Goal: Transaction & Acquisition: Book appointment/travel/reservation

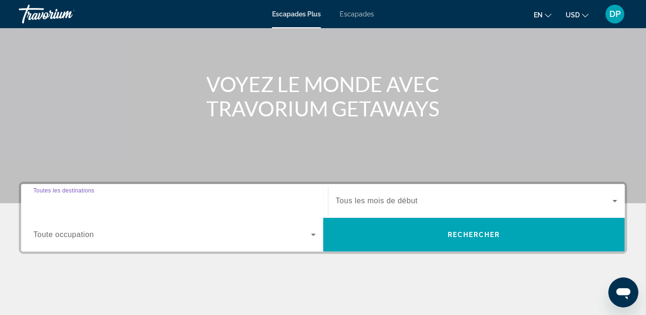
click at [158, 197] on input "Destination Toutes les destinations" at bounding box center [174, 201] width 283 height 11
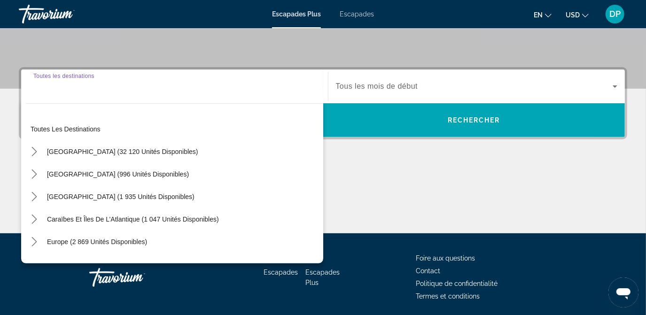
scroll to position [226, 0]
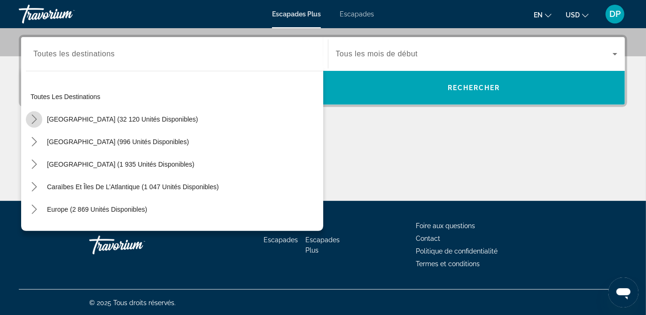
click at [31, 116] on icon "Toggle États-Unis (32 120 unités disponibles) sous-menu" at bounding box center [34, 119] width 9 height 9
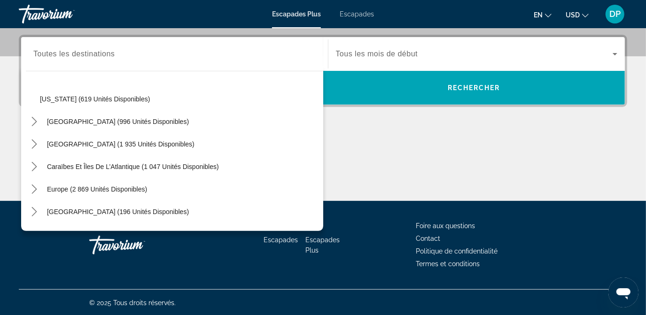
scroll to position [879, 0]
click at [34, 121] on icon "Toggle Mexique (996 unités disponibles) sous-menu" at bounding box center [34, 120] width 9 height 9
click at [34, 165] on icon "Sous-menu Caraïbes et Îles de l’Atlantique (1 047 unités disponibles)" at bounding box center [34, 167] width 9 height 9
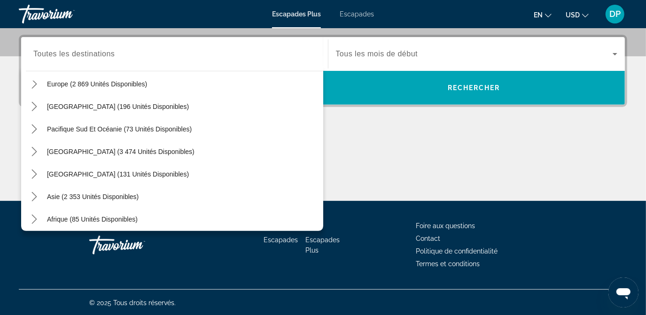
scroll to position [1348, 0]
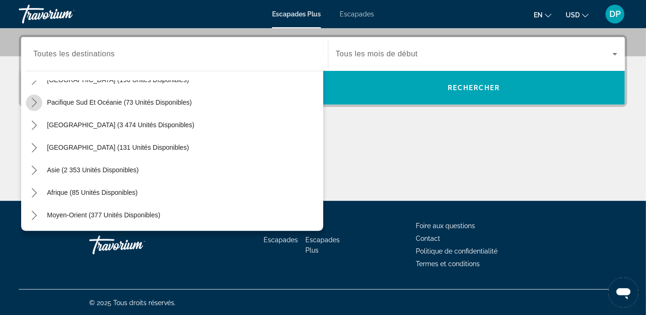
click at [37, 104] on icon "Toggle Pacifique Sud et Océanie (73 unités disponibles) sous-menu" at bounding box center [34, 102] width 9 height 9
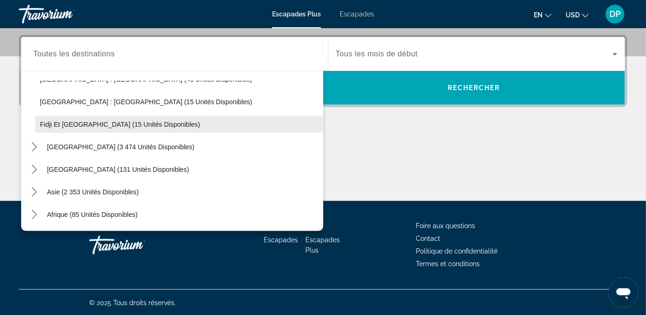
scroll to position [1416, 0]
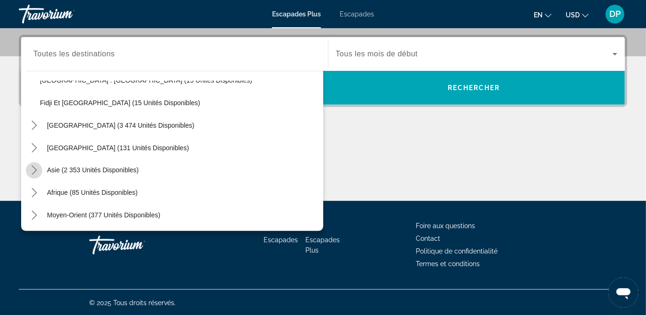
click at [32, 170] on icon "Toggle Asie (2 353 unités disponibles) sous-menu" at bounding box center [34, 170] width 9 height 9
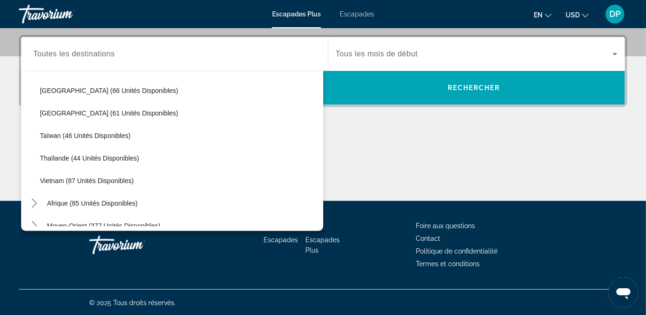
scroll to position [1641, 0]
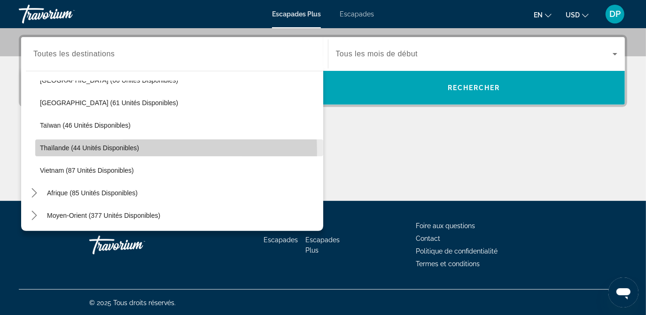
click at [100, 151] on span "Sélectionnez la destination : Thaïlande (44 unités disponibles)" at bounding box center [179, 148] width 288 height 23
type input "**********"
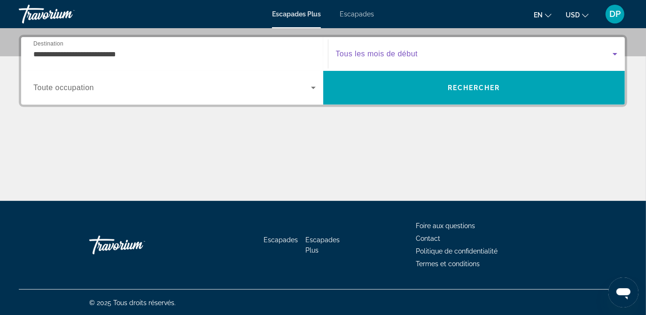
click at [612, 51] on icon "Widget de recherche" at bounding box center [615, 53] width 11 height 11
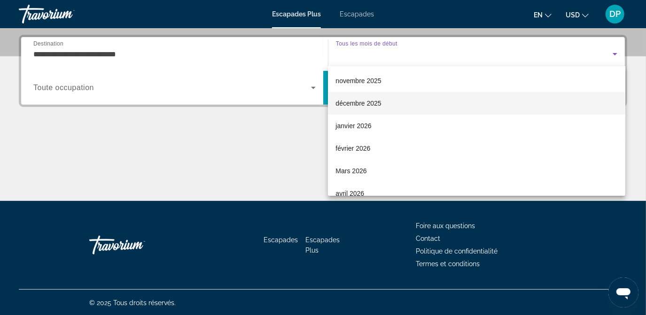
scroll to position [47, 0]
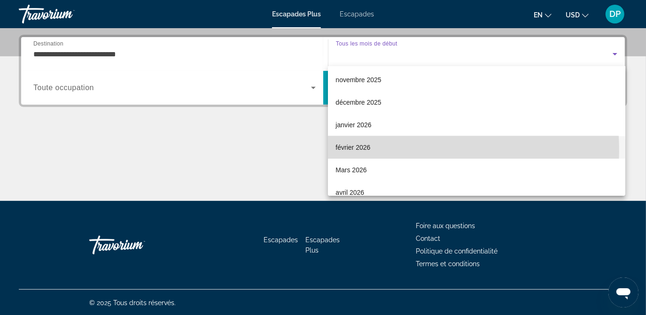
click at [369, 151] on span "février 2026" at bounding box center [353, 147] width 35 height 11
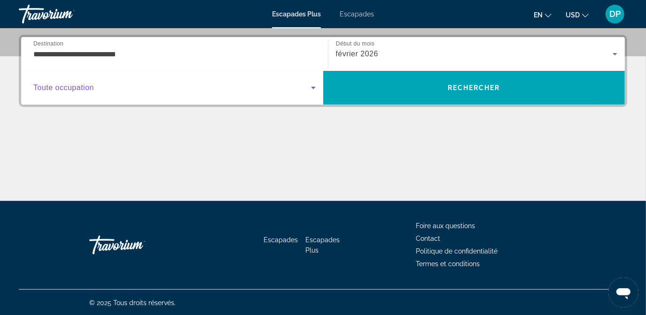
click at [313, 88] on icon "Widget de recherche" at bounding box center [313, 88] width 5 height 2
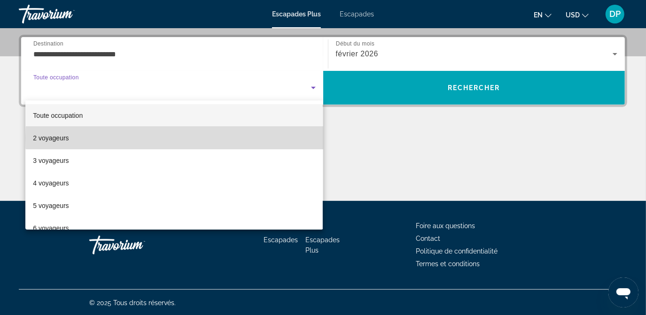
click at [222, 138] on mat-option "2 voyageurs" at bounding box center [174, 138] width 298 height 23
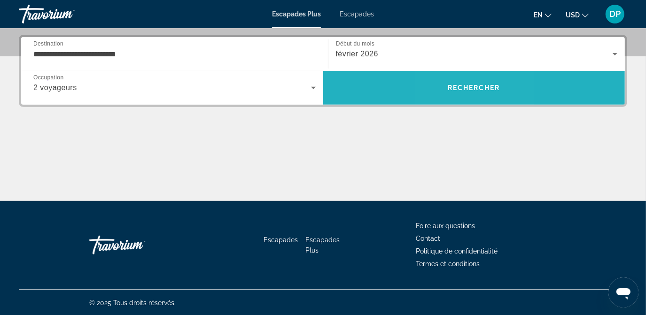
click at [462, 100] on span "Rechercher" at bounding box center [474, 88] width 302 height 34
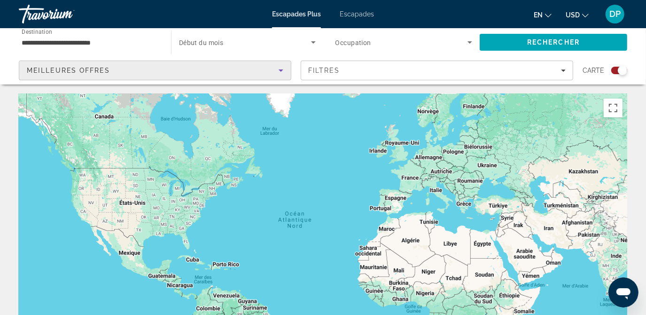
click at [279, 71] on icon "Trier par" at bounding box center [281, 70] width 11 height 11
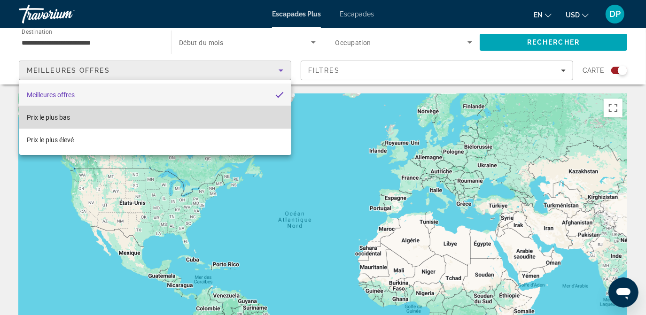
click at [160, 117] on mat-option "Prix le plus bas" at bounding box center [155, 117] width 272 height 23
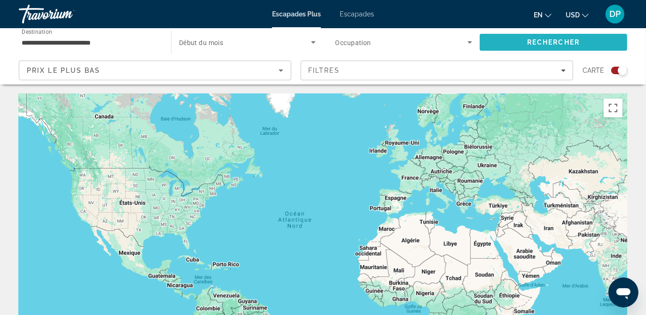
click at [512, 42] on span "Rechercher" at bounding box center [554, 42] width 148 height 23
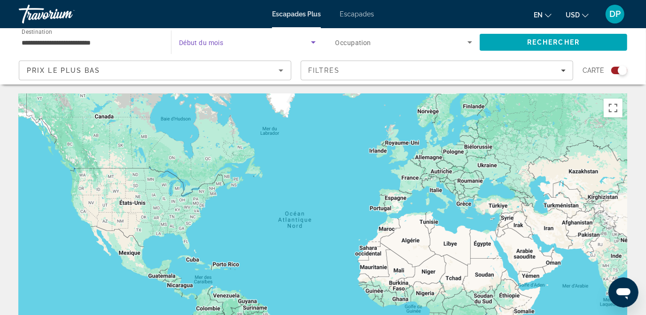
click at [315, 43] on icon "Widget de recherche" at bounding box center [313, 42] width 11 height 11
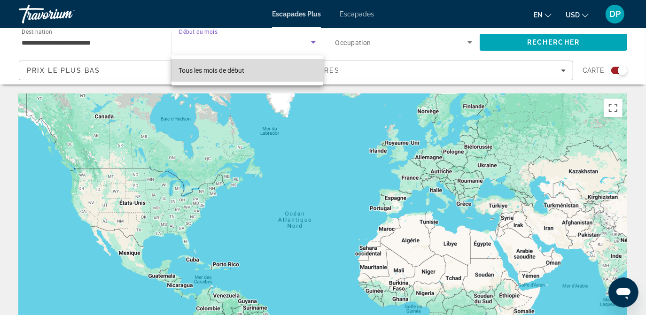
click at [274, 70] on mat-option "Tous les mois de début" at bounding box center [248, 70] width 152 height 23
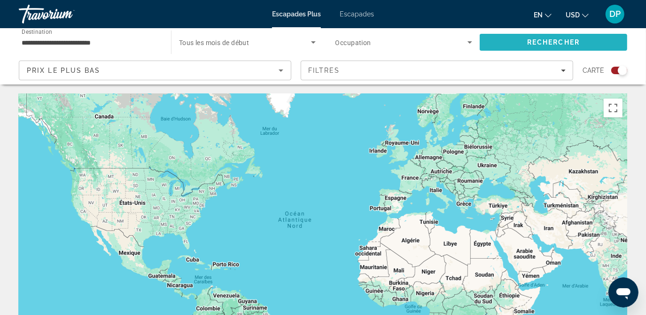
click at [507, 38] on span "Rechercher" at bounding box center [554, 42] width 148 height 23
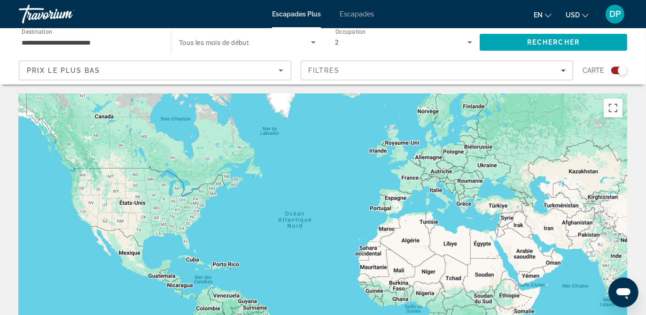
click at [622, 73] on div "Widget de recherche" at bounding box center [622, 70] width 9 height 9
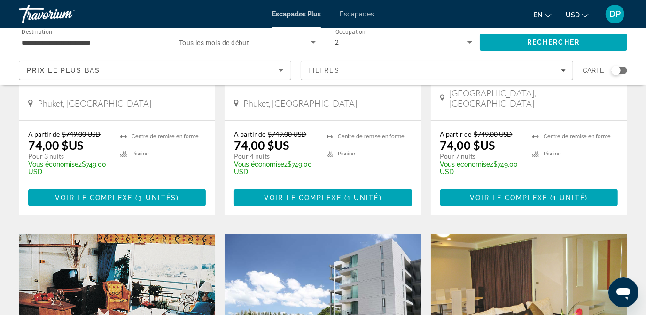
scroll to position [221, 0]
click at [307, 40] on span "Widget de recherche" at bounding box center [245, 42] width 132 height 11
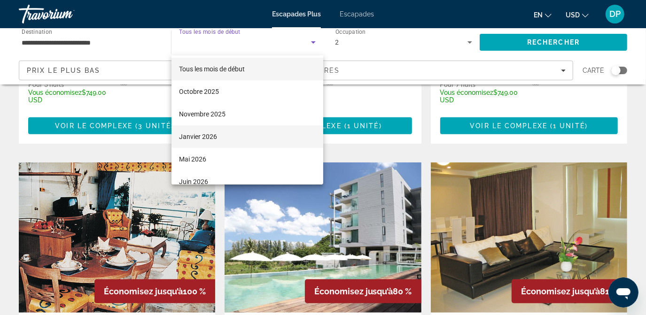
scroll to position [0, 0]
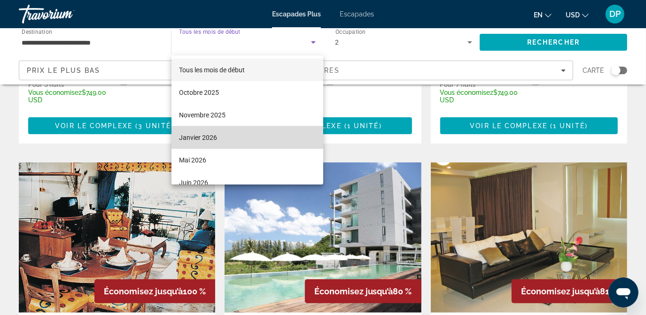
click at [252, 128] on mat-option "Janvier 2026" at bounding box center [248, 137] width 152 height 23
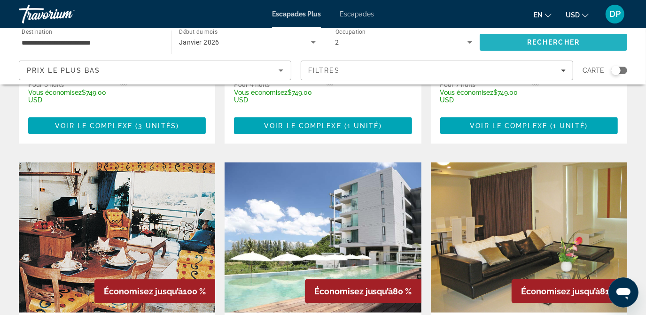
click at [505, 47] on span "Rechercher" at bounding box center [554, 42] width 148 height 23
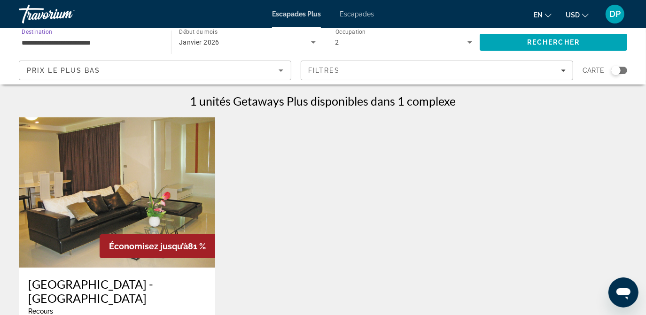
click at [109, 37] on input "**********" at bounding box center [90, 42] width 137 height 11
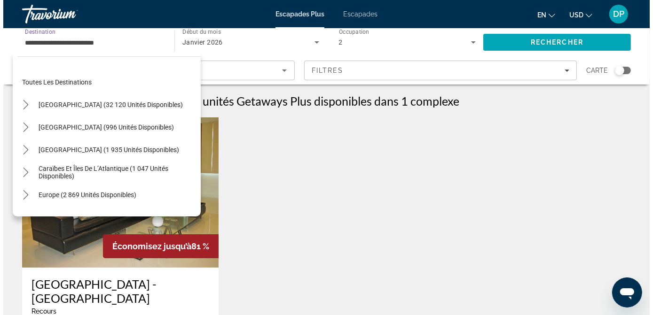
scroll to position [372, 0]
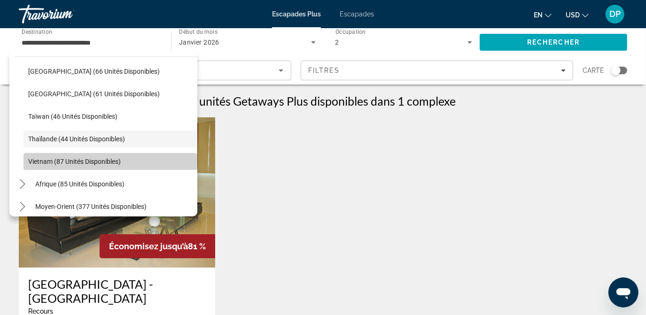
click at [123, 157] on span "Sélectionnez la destination : Vietnam (87 unités disponibles)" at bounding box center [111, 161] width 174 height 23
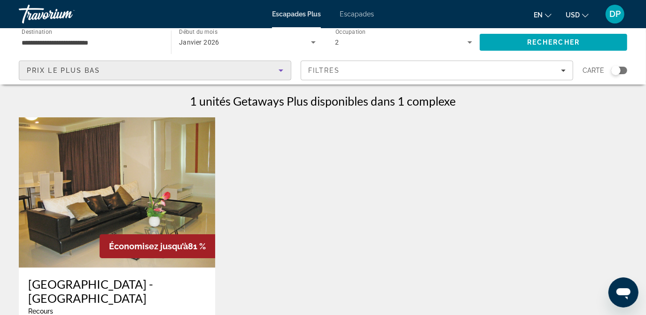
click at [282, 71] on icon "Trier par" at bounding box center [281, 71] width 5 height 2
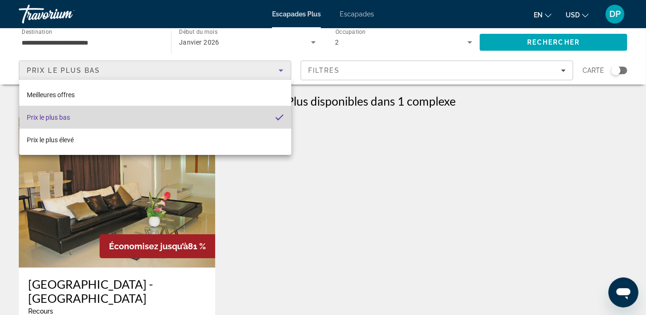
click at [275, 118] on mat-option "Prix le plus bas" at bounding box center [155, 117] width 272 height 23
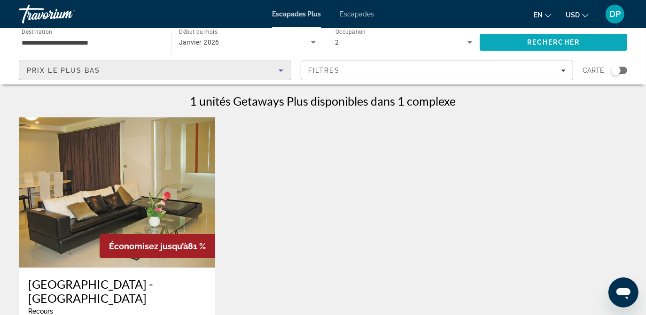
click at [560, 47] on span "Rechercher" at bounding box center [554, 42] width 148 height 23
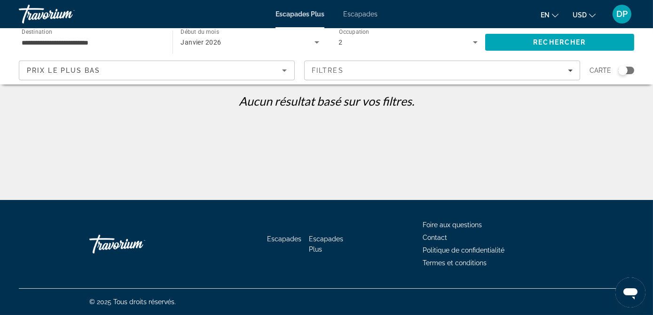
click at [628, 73] on div "Widget de recherche" at bounding box center [626, 71] width 16 height 8
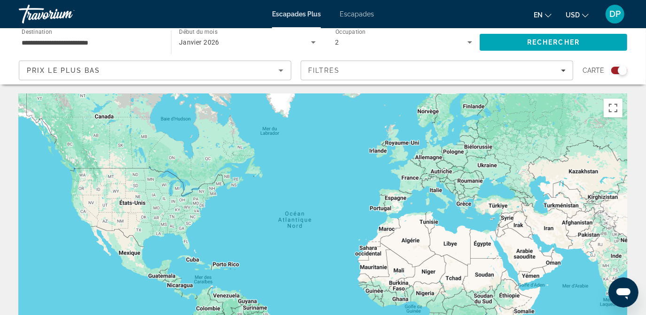
click at [617, 74] on div "Carte" at bounding box center [605, 71] width 45 height 20
click at [620, 70] on div "Widget de recherche" at bounding box center [622, 70] width 9 height 9
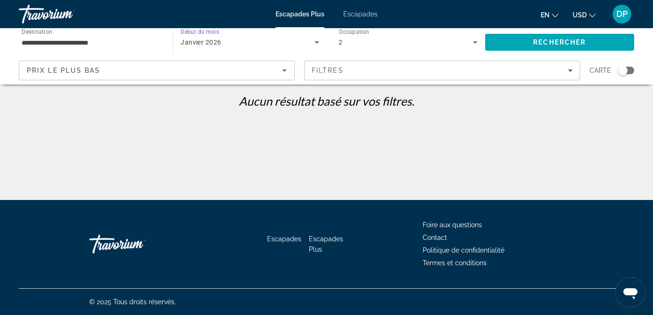
click at [258, 38] on div "Janvier 2026" at bounding box center [248, 42] width 134 height 11
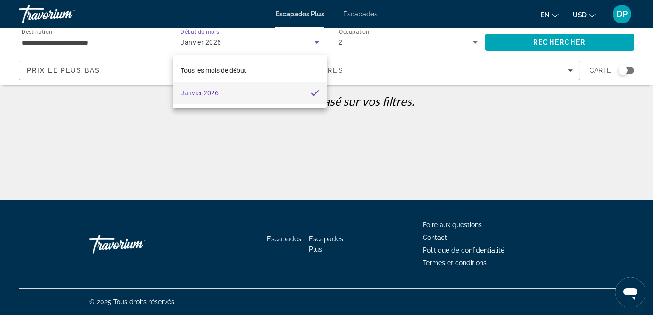
click at [294, 142] on div at bounding box center [326, 157] width 653 height 315
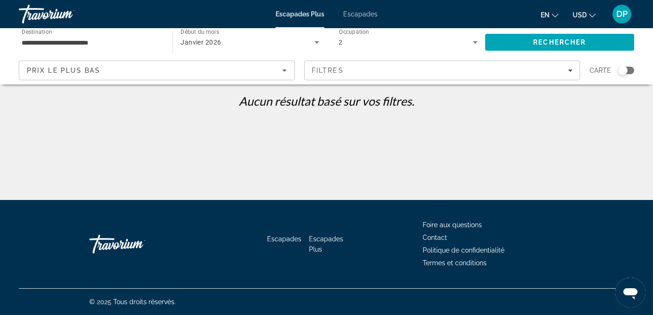
click at [98, 41] on input "**********" at bounding box center [91, 42] width 139 height 11
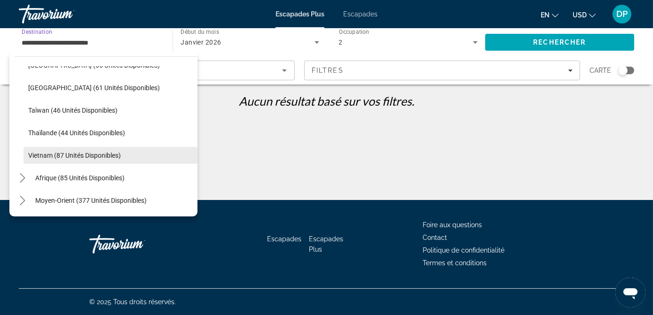
scroll to position [378, 0]
click at [25, 202] on icon "Toggle Moyen-Orient (377 unités disponibles) sous-menu" at bounding box center [22, 201] width 9 height 9
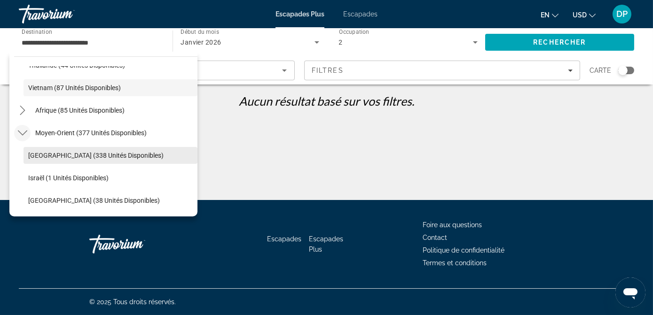
scroll to position [445, 0]
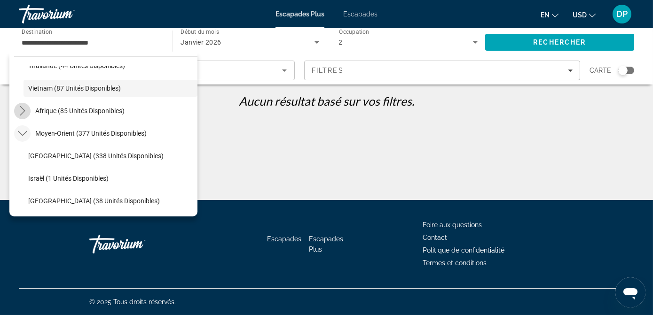
click at [20, 109] on icon "Toggle Afrique (85 unités disponibles) sous-menu" at bounding box center [22, 110] width 9 height 9
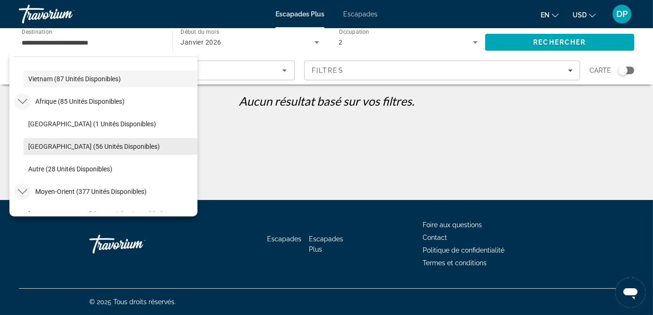
scroll to position [454, 0]
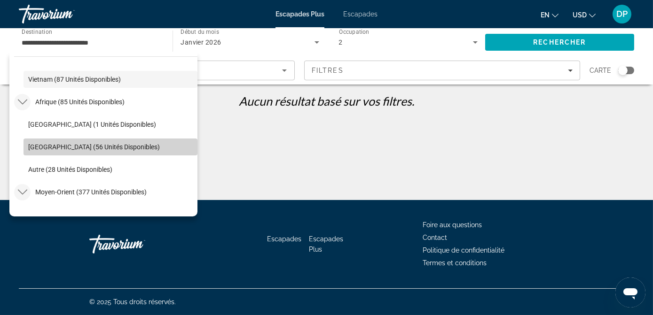
click at [128, 146] on span "Afrique du Sud (56 unités disponibles)" at bounding box center [94, 147] width 132 height 8
type input "**********"
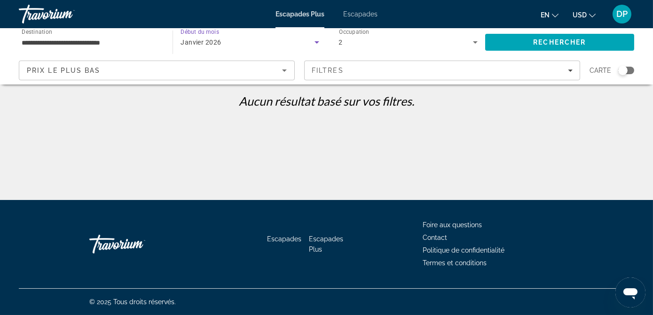
click at [317, 43] on icon "Widget de recherche" at bounding box center [317, 42] width 5 height 2
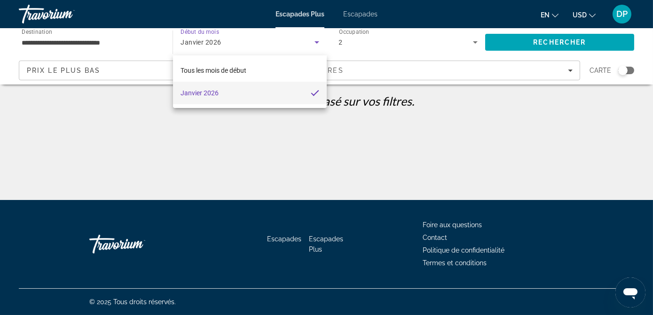
click at [493, 104] on div at bounding box center [326, 157] width 653 height 315
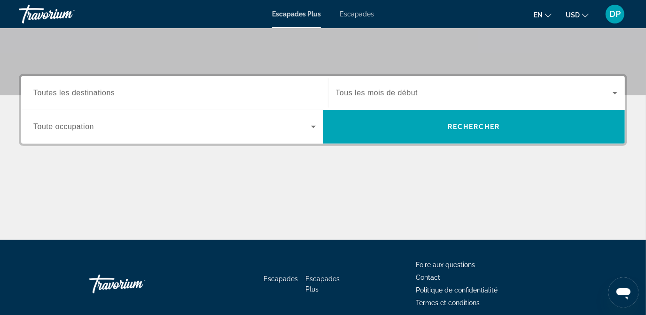
scroll to position [191, 0]
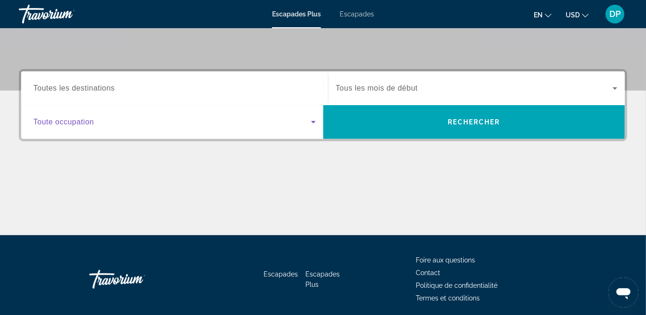
click at [317, 124] on icon "Widget de recherche" at bounding box center [313, 122] width 11 height 11
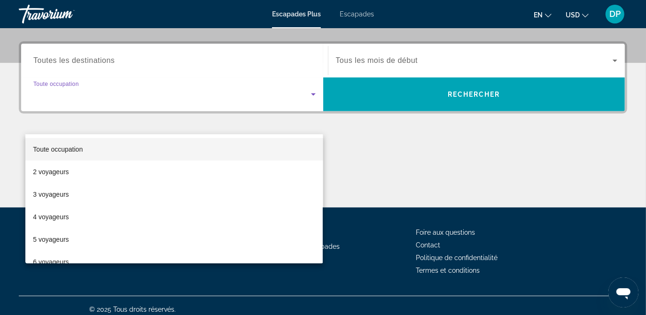
scroll to position [226, 0]
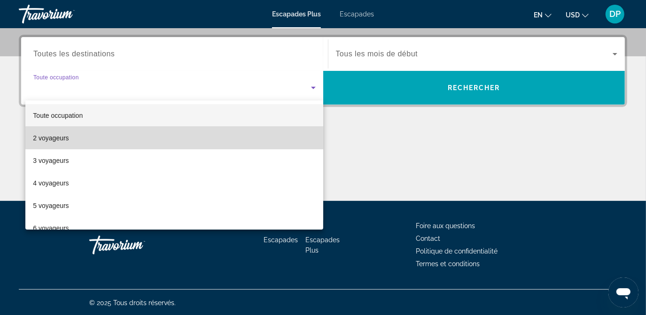
click at [251, 141] on mat-option "2 voyageurs" at bounding box center [174, 138] width 298 height 23
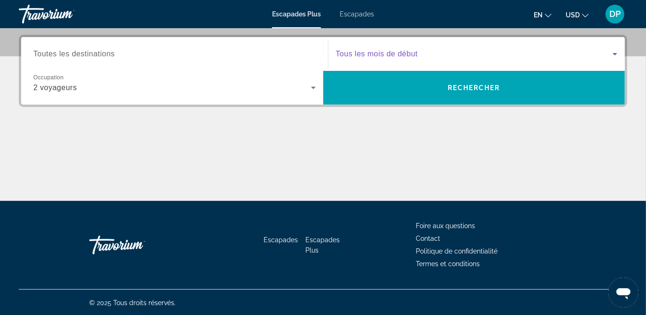
click at [617, 51] on icon "Widget de recherche" at bounding box center [615, 53] width 11 height 11
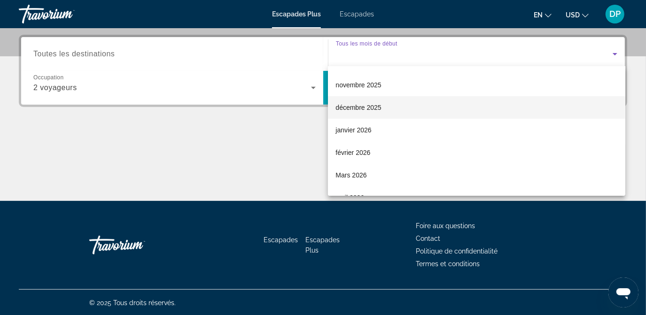
scroll to position [46, 0]
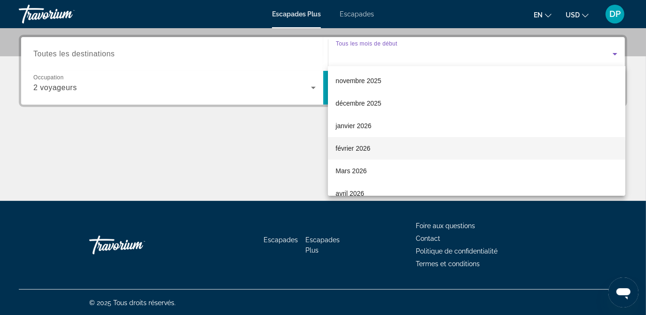
click at [353, 150] on font "février 2026" at bounding box center [353, 149] width 35 height 8
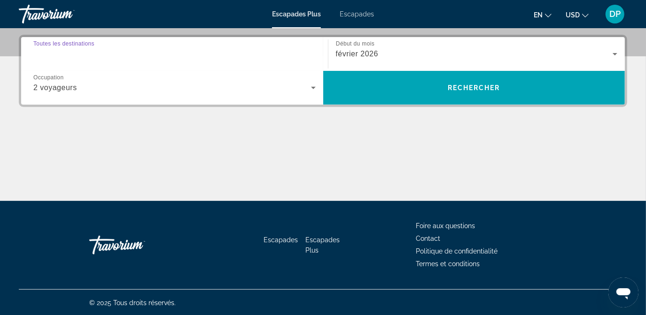
click at [288, 49] on input "Destination Toutes les destinations" at bounding box center [174, 54] width 283 height 11
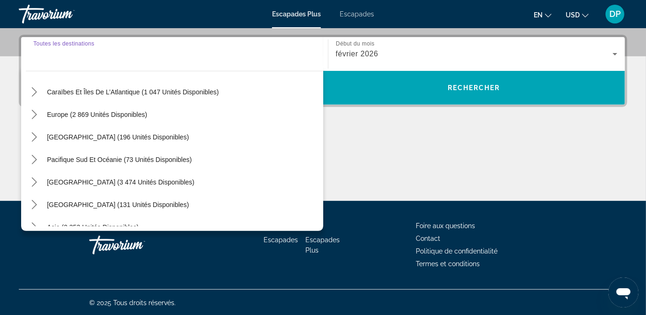
scroll to position [152, 0]
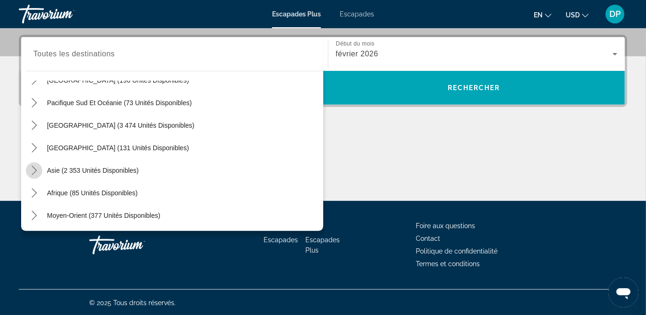
click at [35, 166] on icon "Toggle Asie (2 353 unités disponibles) sous-menu" at bounding box center [34, 170] width 9 height 9
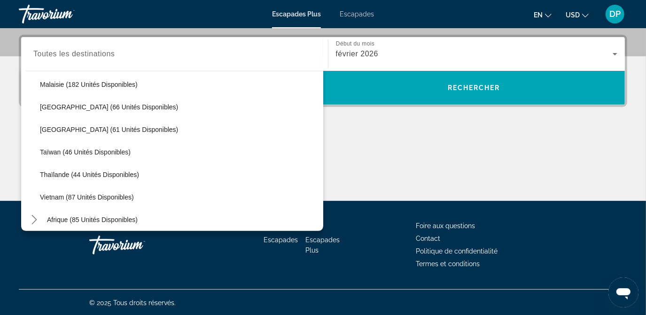
scroll to position [378, 0]
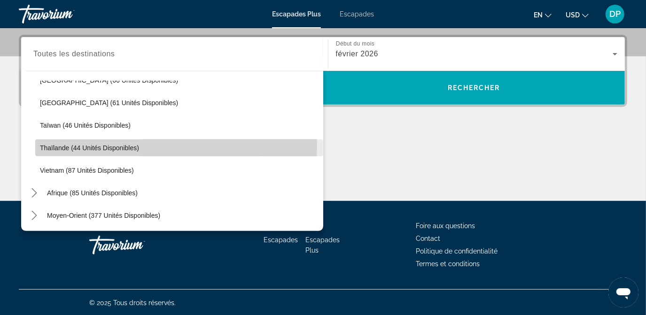
click at [110, 145] on span "Thaïlande (44 unités disponibles)" at bounding box center [89, 148] width 99 height 8
type input "**********"
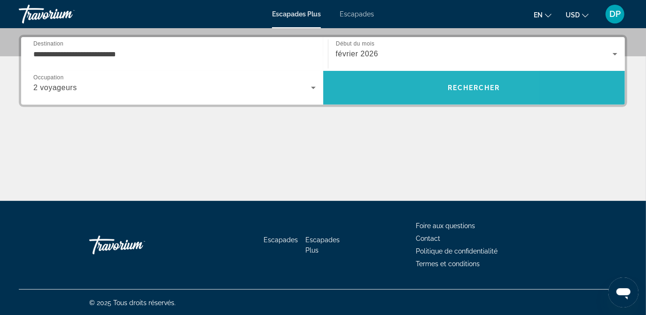
click at [464, 90] on span "Rechercher" at bounding box center [474, 88] width 53 height 8
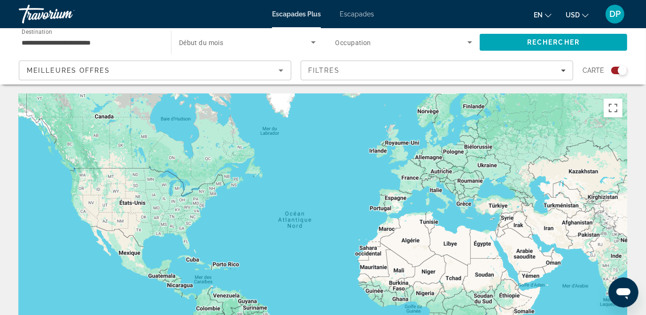
click at [615, 75] on div "Carte" at bounding box center [605, 71] width 45 height 20
click at [622, 69] on div "Widget de recherche" at bounding box center [622, 70] width 9 height 9
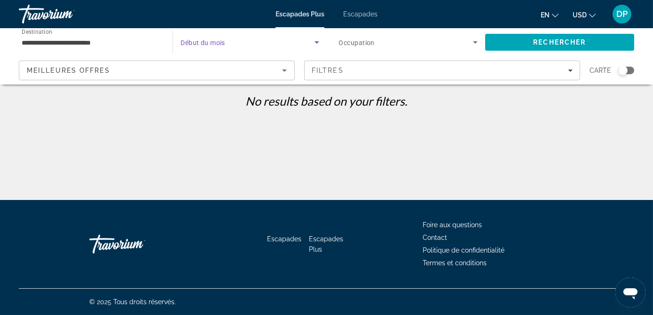
click at [317, 44] on icon "Widget de recherche" at bounding box center [316, 42] width 11 height 11
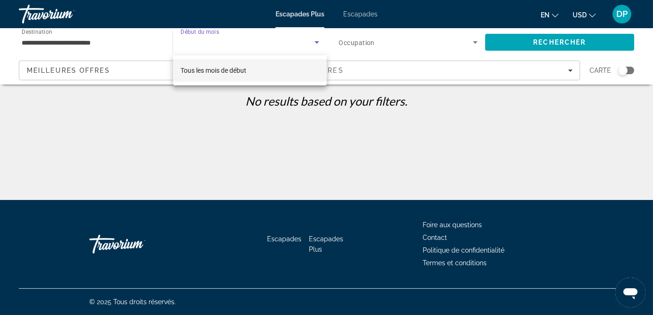
click at [110, 41] on div at bounding box center [326, 157] width 653 height 315
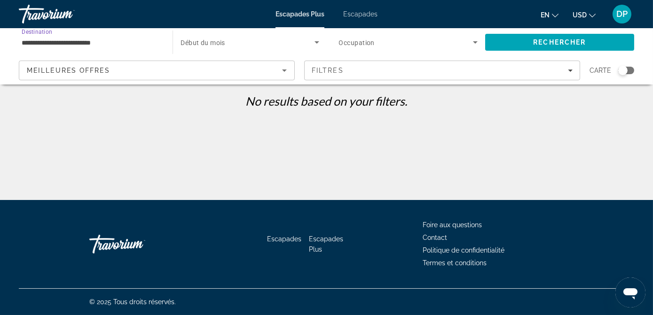
click at [110, 41] on input "**********" at bounding box center [91, 42] width 139 height 11
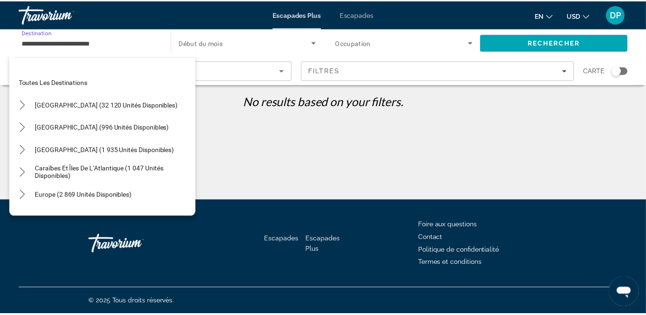
scroll to position [372, 0]
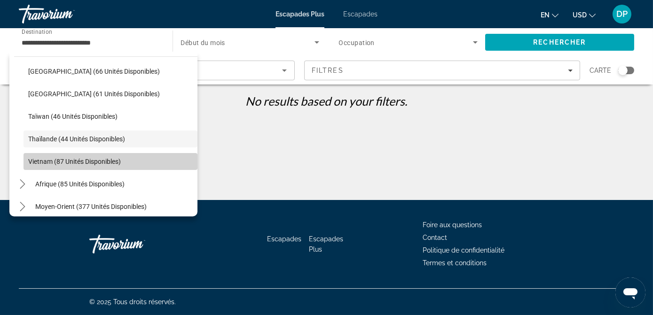
click at [114, 160] on span "Vietnam (87 unités disponibles)" at bounding box center [74, 162] width 93 height 8
type input "**********"
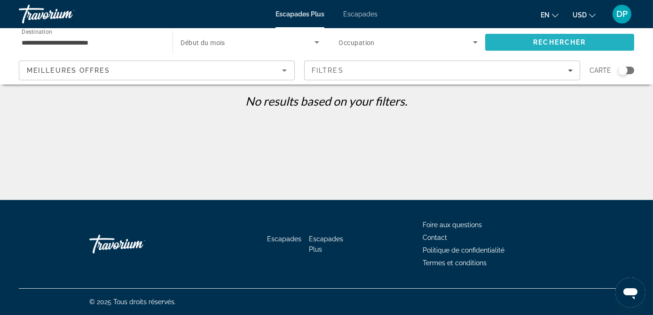
click at [572, 38] on span "Rechercher" at bounding box center [559, 42] width 149 height 23
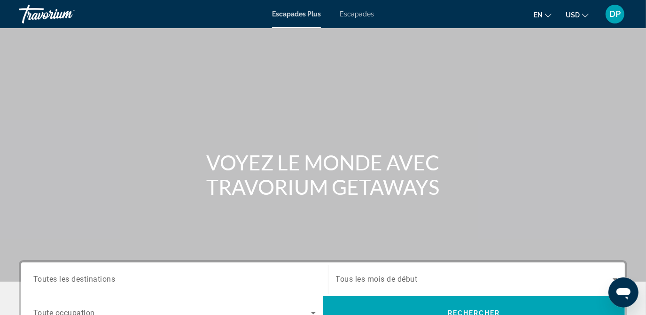
click at [358, 13] on span "Escapades" at bounding box center [357, 14] width 34 height 8
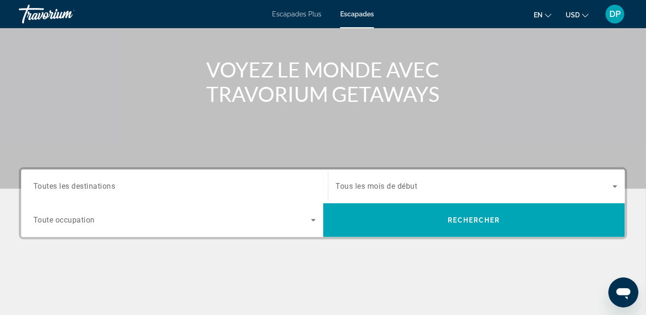
scroll to position [94, 0]
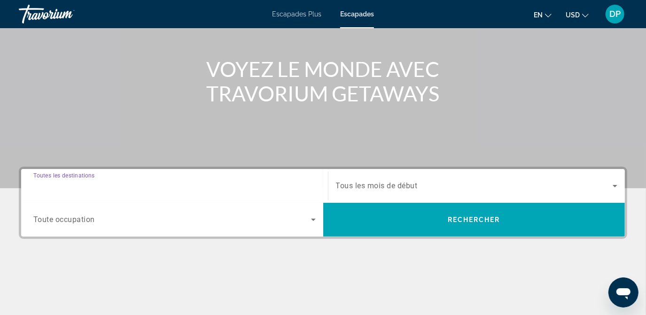
click at [205, 187] on input "Destination Toutes les destinations" at bounding box center [174, 186] width 283 height 11
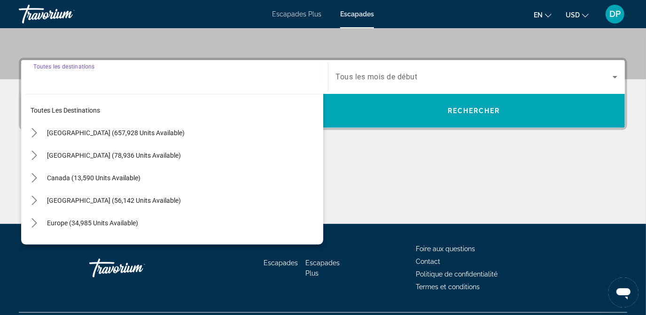
scroll to position [226, 0]
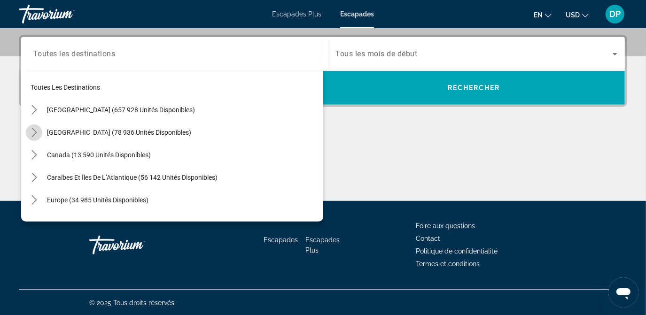
click at [32, 133] on icon "Toggle Mexique (78 936 unités disponibles) sous-menu" at bounding box center [34, 132] width 9 height 9
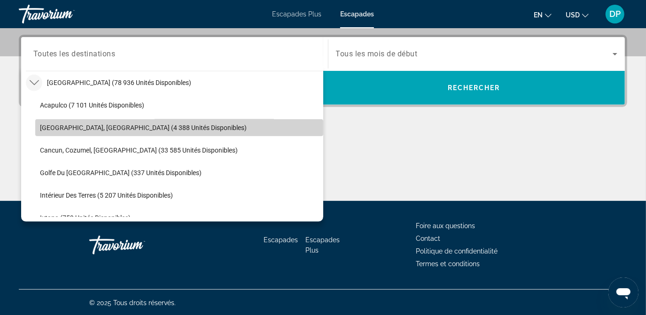
click at [179, 129] on span "[GEOGRAPHIC_DATA], [GEOGRAPHIC_DATA] (4 388 unités disponibles)" at bounding box center [143, 128] width 207 height 8
type input "**********"
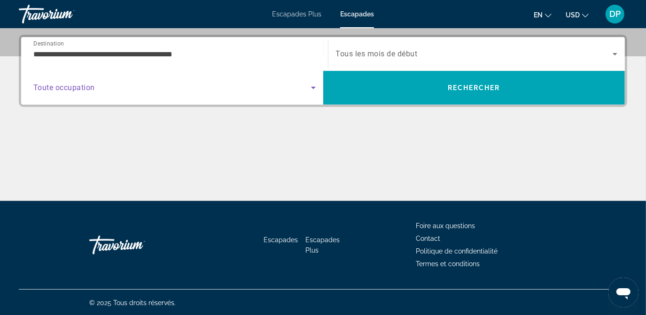
click at [315, 87] on icon "Widget de recherche" at bounding box center [313, 88] width 5 height 2
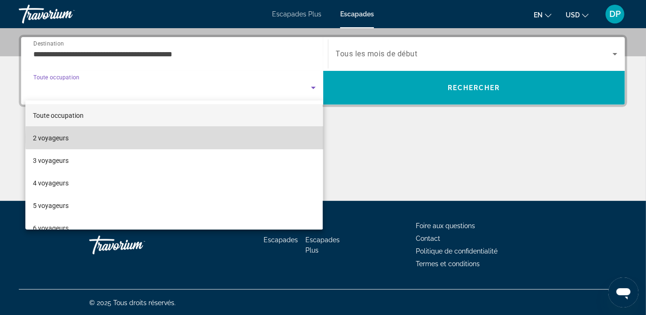
click at [254, 137] on mat-option "2 voyageurs" at bounding box center [174, 138] width 298 height 23
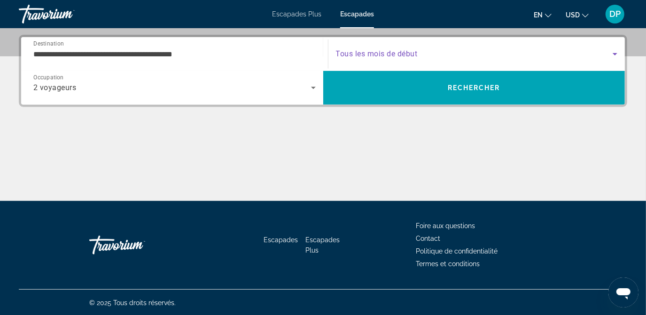
click at [614, 50] on icon "Widget de recherche" at bounding box center [615, 53] width 11 height 11
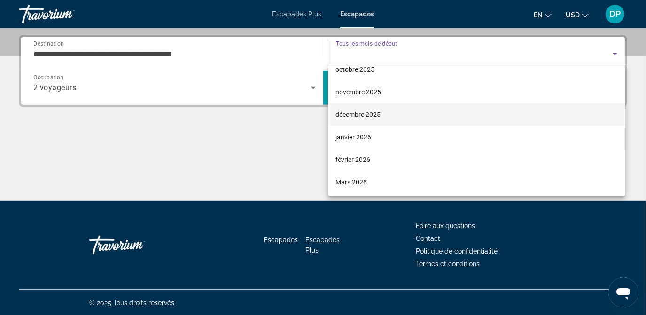
scroll to position [39, 0]
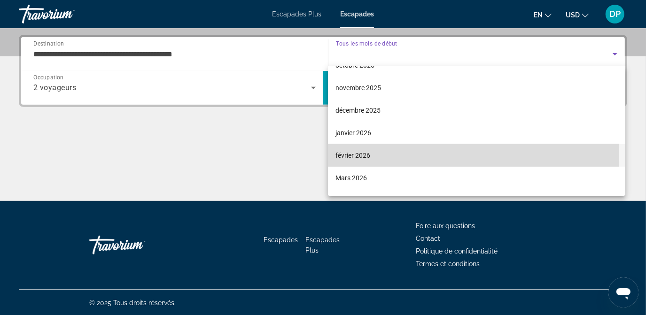
click at [409, 154] on mat-option "février 2026" at bounding box center [477, 155] width 298 height 23
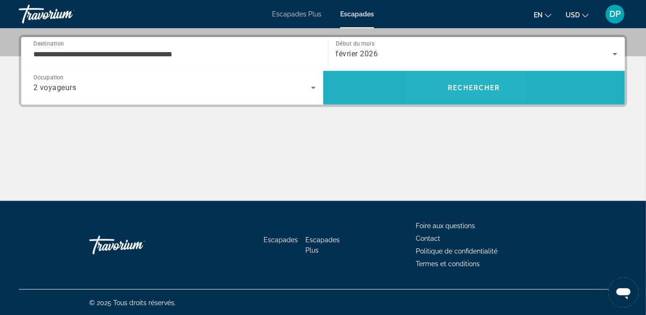
click at [458, 97] on span "Rechercher" at bounding box center [474, 88] width 302 height 23
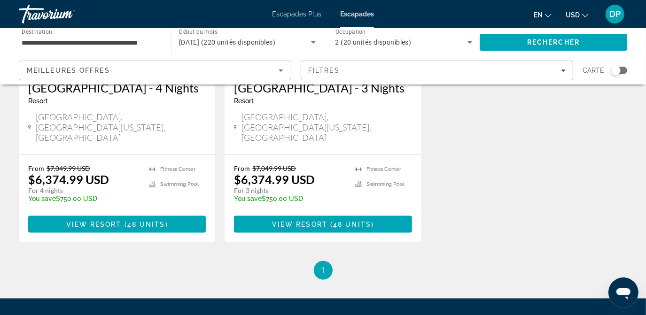
scroll to position [921, 0]
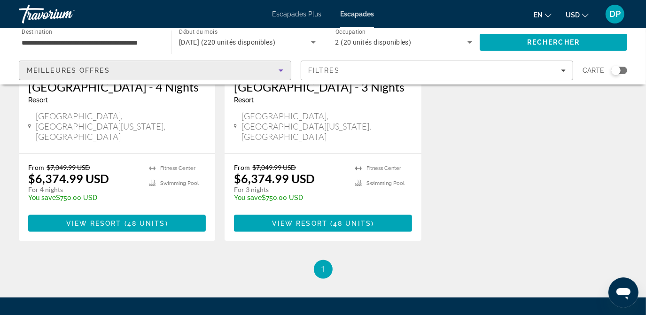
click at [283, 70] on icon "Trier par" at bounding box center [281, 71] width 5 height 2
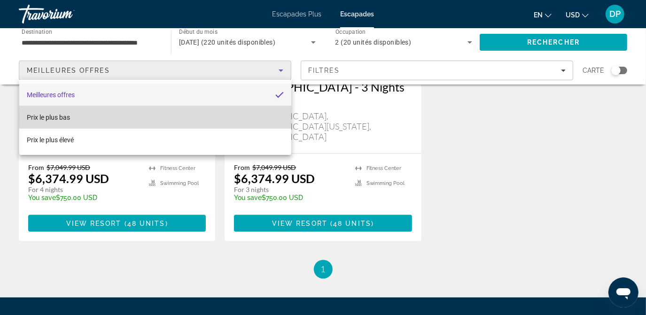
click at [230, 117] on mat-option "Prix le plus bas" at bounding box center [155, 117] width 272 height 23
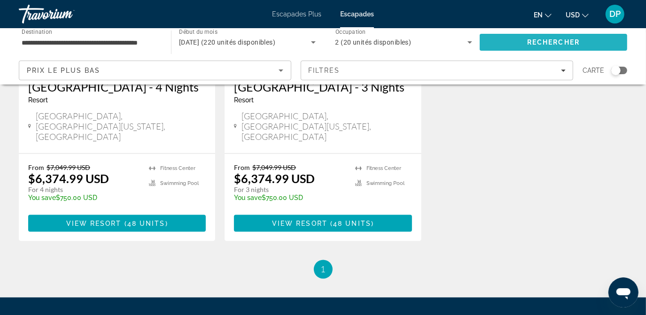
click at [548, 49] on span "Rechercher" at bounding box center [554, 42] width 148 height 23
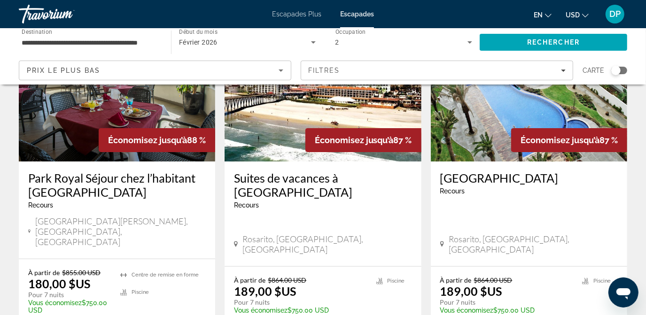
scroll to position [52, 0]
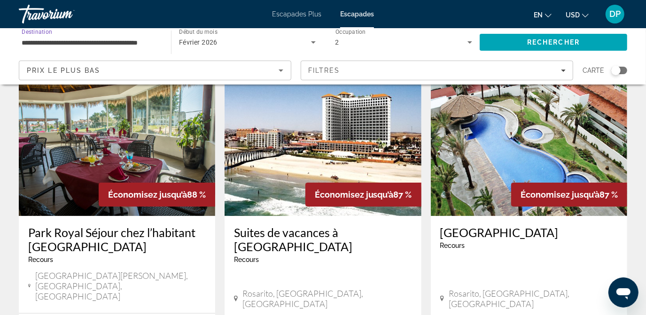
click at [155, 40] on input "**********" at bounding box center [90, 42] width 137 height 11
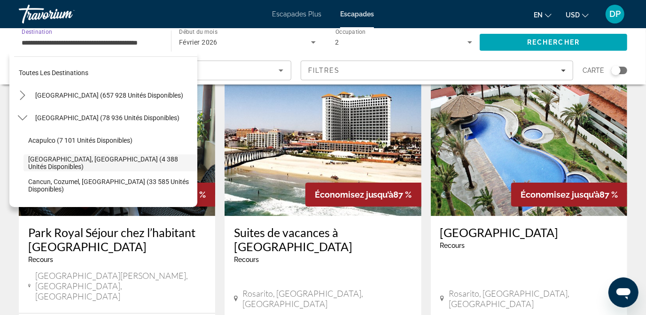
scroll to position [33, 0]
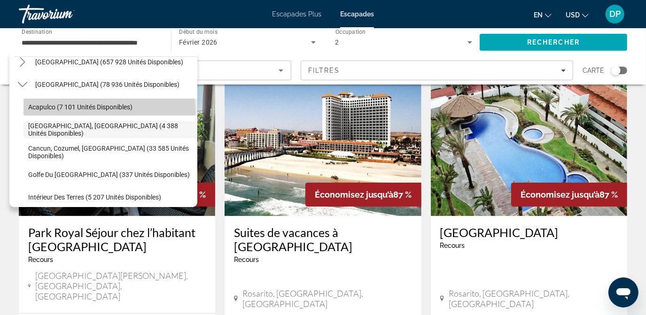
click at [109, 111] on span "Sélectionnez la destination : Acapulco (7 101 unités disponibles)" at bounding box center [111, 107] width 174 height 23
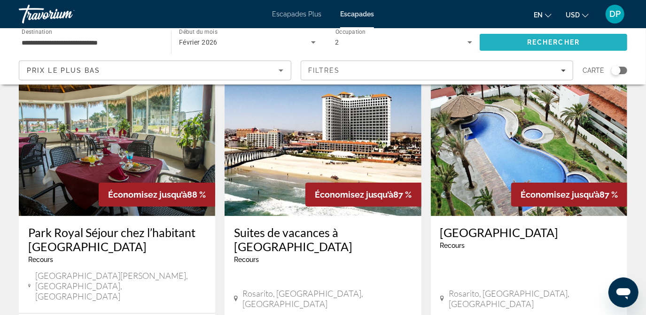
click at [550, 42] on span "Rechercher" at bounding box center [554, 43] width 53 height 8
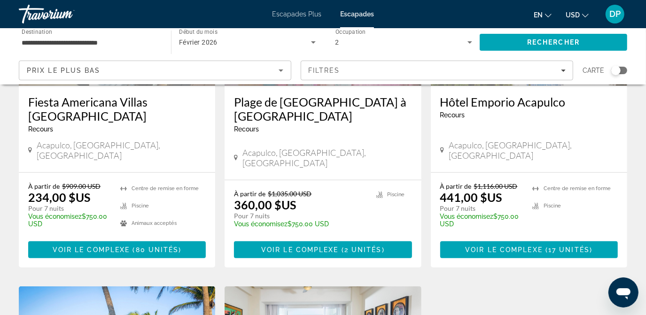
scroll to position [179, 0]
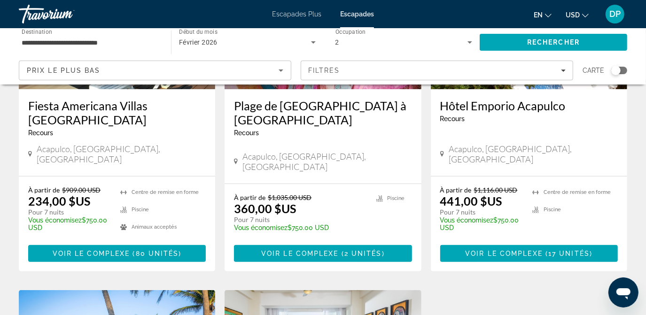
click at [125, 44] on input "**********" at bounding box center [90, 42] width 137 height 11
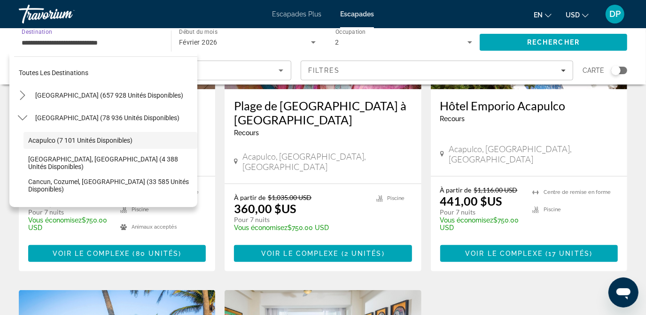
scroll to position [11, 0]
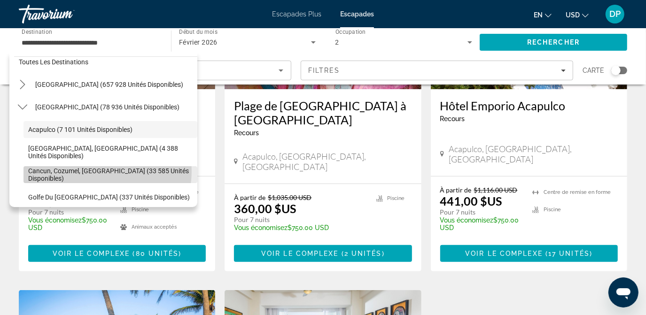
click at [99, 171] on span "Cancun, Cozumel, [GEOGRAPHIC_DATA] (33 585 unités disponibles)" at bounding box center [110, 174] width 165 height 15
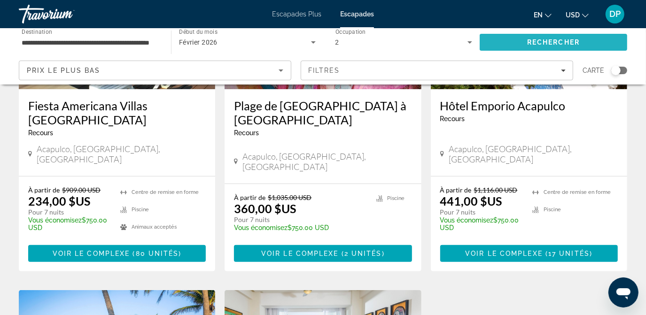
click at [545, 43] on span "Rechercher" at bounding box center [554, 43] width 53 height 8
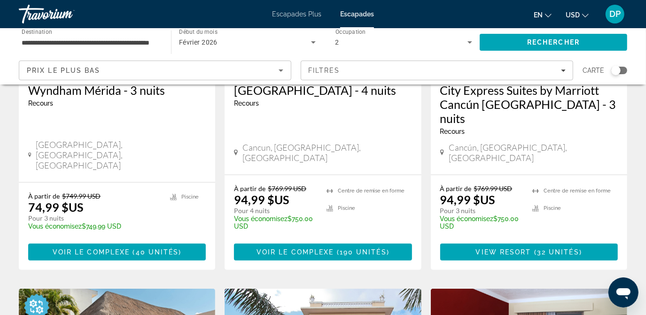
scroll to position [202, 0]
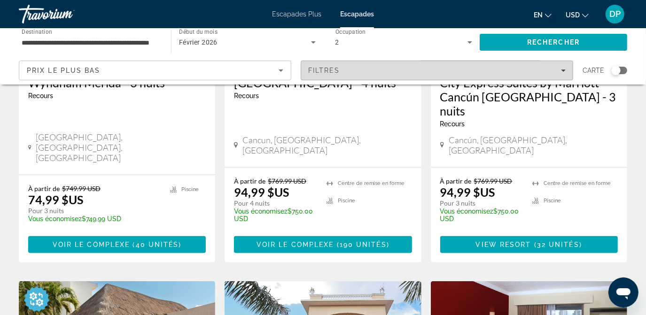
click at [563, 71] on icon "Filtres" at bounding box center [563, 70] width 5 height 5
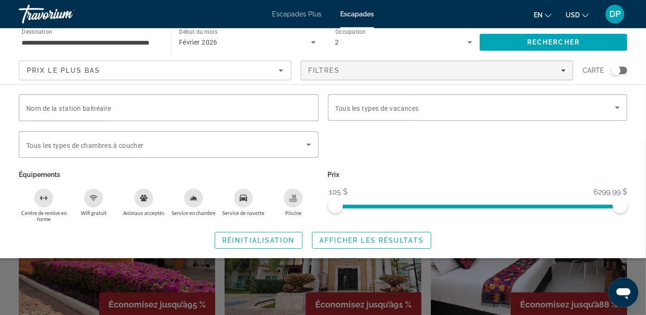
scroll to position [302, 0]
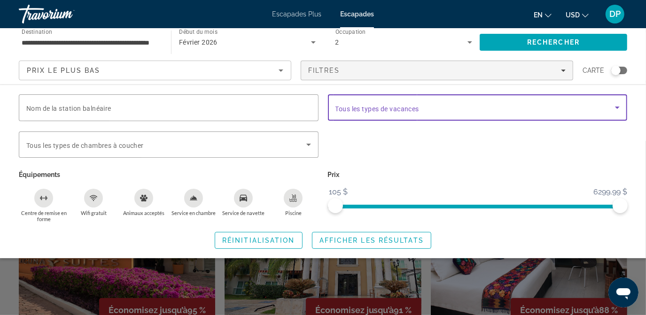
click at [614, 106] on icon "Widget de recherche" at bounding box center [617, 107] width 11 height 11
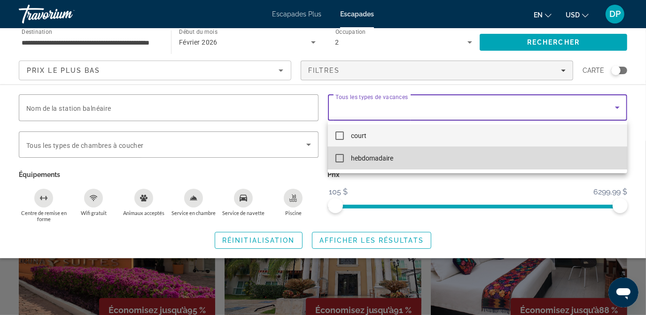
click at [339, 157] on mat-pseudo-checkbox at bounding box center [340, 158] width 8 height 8
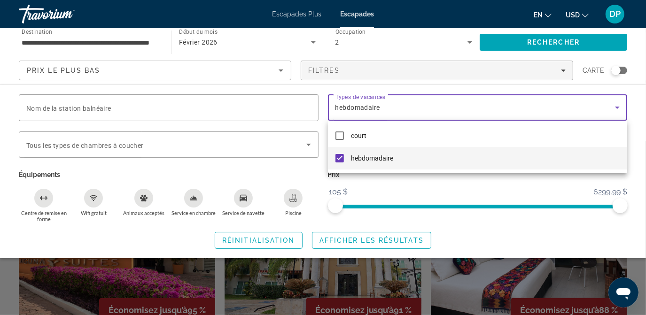
click at [541, 40] on div at bounding box center [323, 157] width 646 height 315
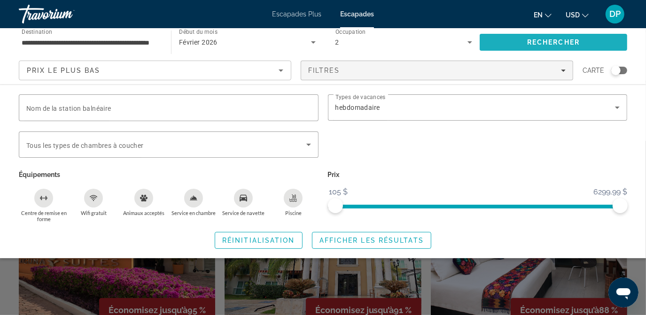
click at [541, 40] on span "Rechercher" at bounding box center [554, 43] width 53 height 8
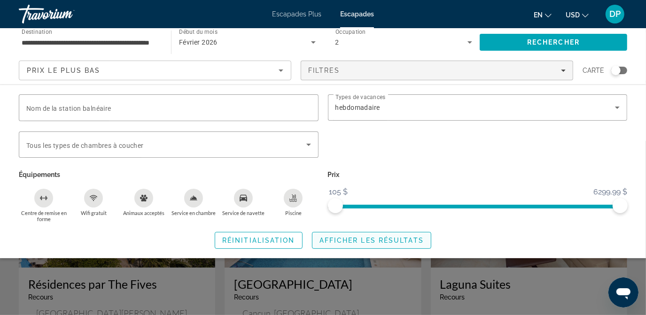
click at [362, 243] on span "Afficher les résultats" at bounding box center [372, 241] width 104 height 8
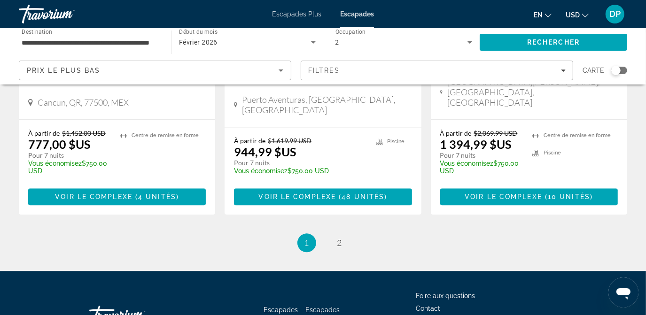
scroll to position [1291, 0]
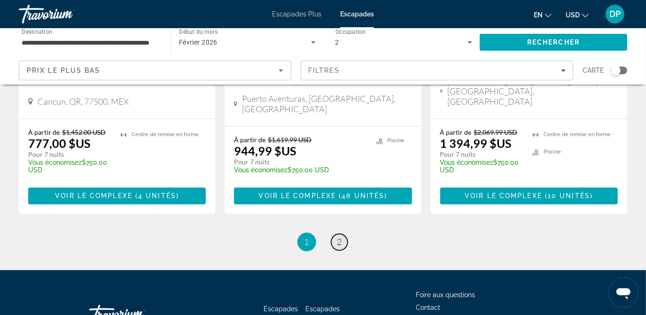
click at [343, 234] on link "page 2" at bounding box center [339, 242] width 16 height 16
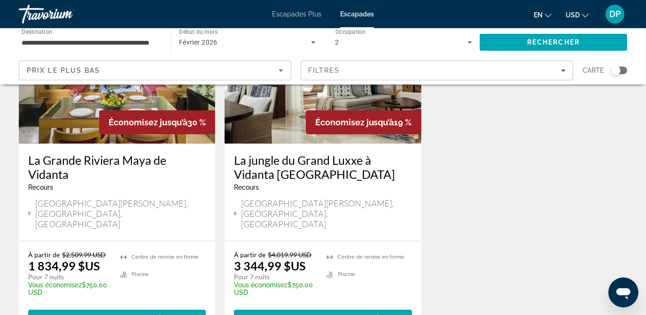
scroll to position [125, 0]
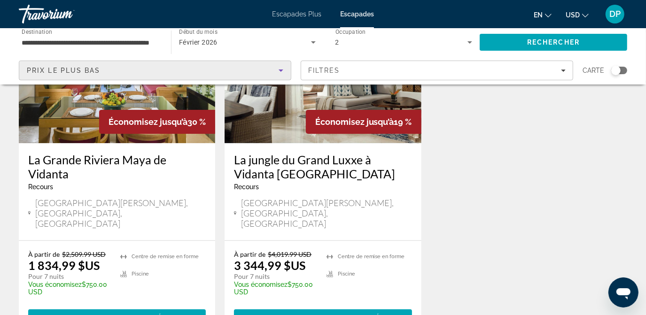
click at [282, 69] on icon "Trier par" at bounding box center [281, 70] width 11 height 11
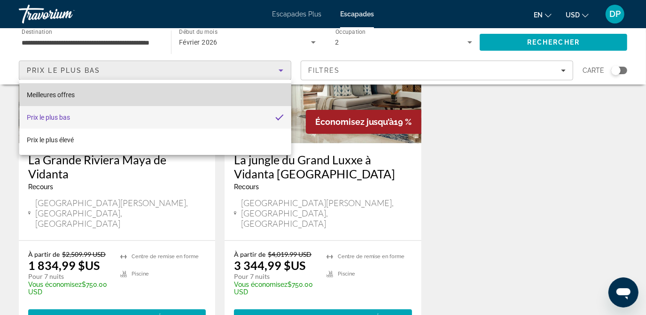
click at [246, 88] on mat-option "Meilleures offres" at bounding box center [155, 95] width 272 height 23
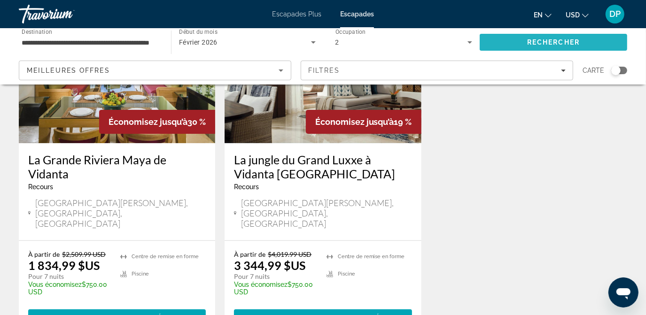
click at [511, 44] on span "Rechercher" at bounding box center [554, 42] width 148 height 23
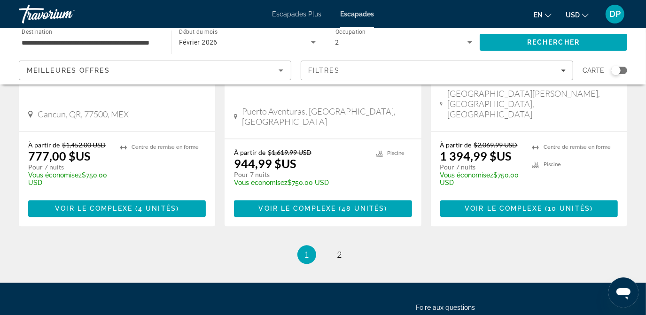
scroll to position [1280, 0]
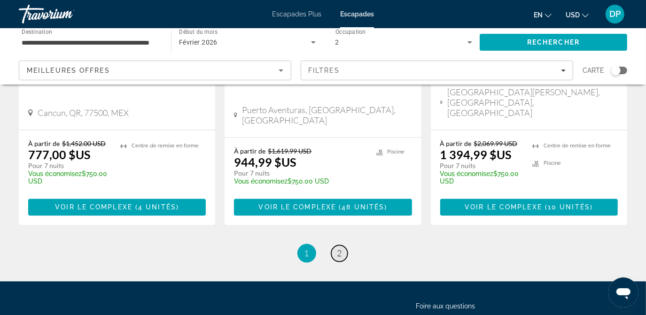
click at [338, 248] on span "2" at bounding box center [340, 253] width 5 height 10
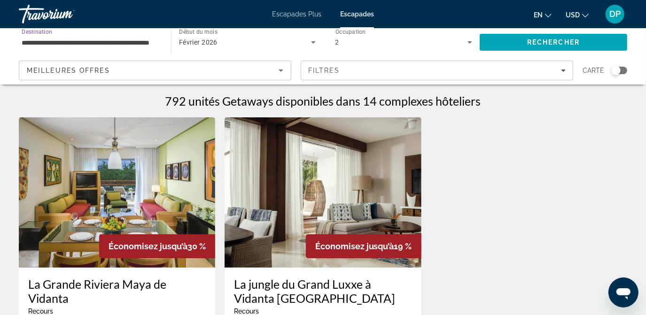
click at [158, 42] on input "**********" at bounding box center [90, 42] width 137 height 11
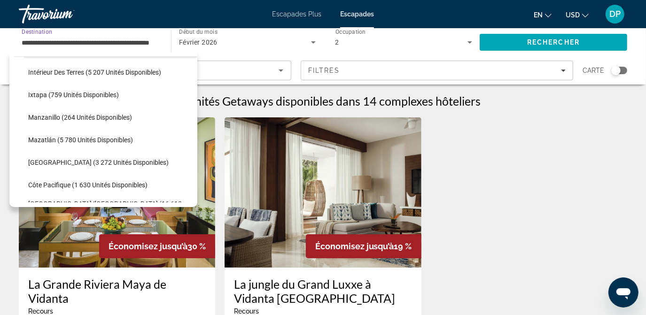
scroll to position [160, 0]
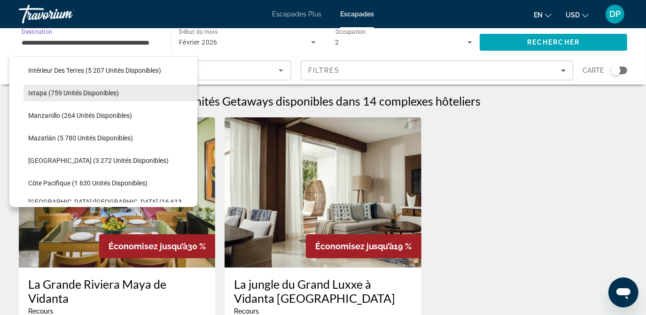
click at [108, 91] on span "Ixtapa (759 unités disponibles)" at bounding box center [73, 93] width 91 height 8
type input "**********"
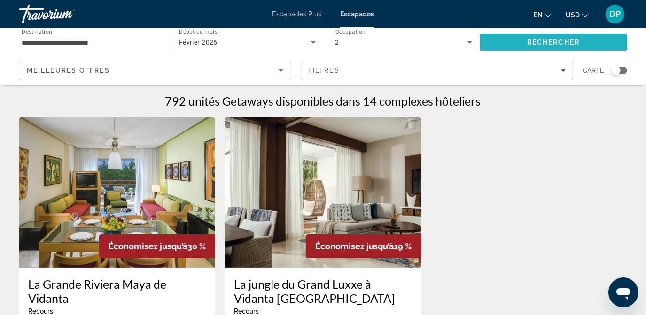
click at [540, 39] on span "Rechercher" at bounding box center [554, 43] width 53 height 8
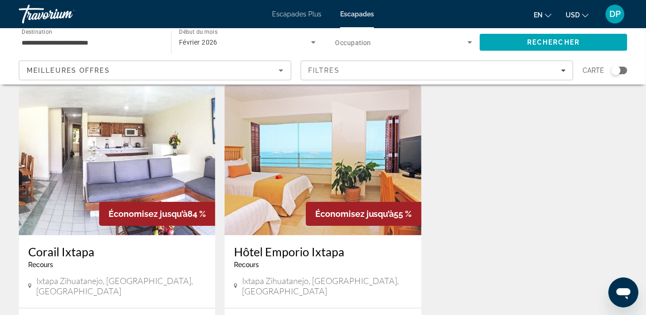
scroll to position [28, 0]
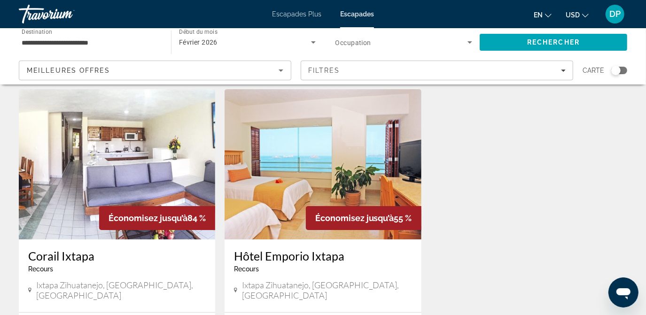
click at [115, 176] on img "Contenu principal" at bounding box center [117, 164] width 197 height 150
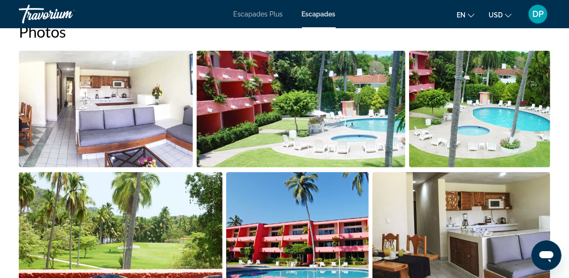
scroll to position [637, 0]
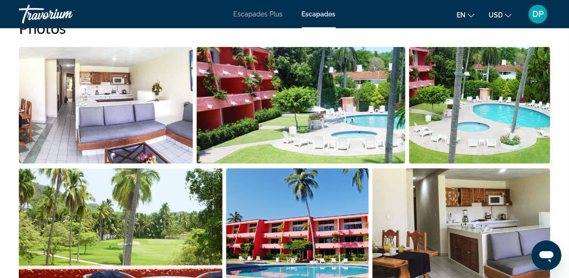
click at [177, 130] on img "Ouvrir le curseur d’image en plein écran" at bounding box center [106, 105] width 174 height 117
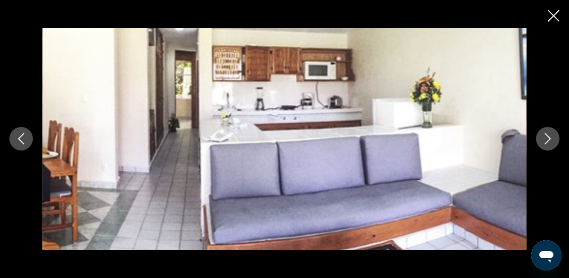
click at [549, 146] on button "Image suivante" at bounding box center [548, 139] width 24 height 24
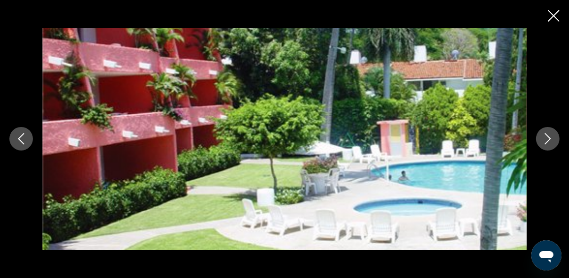
click at [549, 146] on button "Image suivante" at bounding box center [548, 139] width 24 height 24
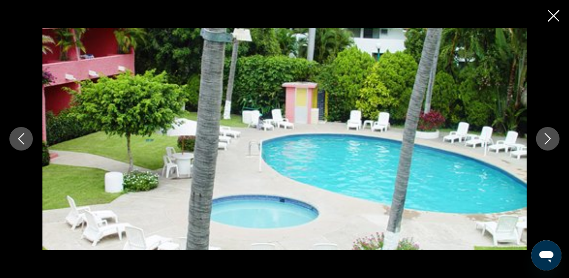
click at [549, 146] on button "Image suivante" at bounding box center [548, 139] width 24 height 24
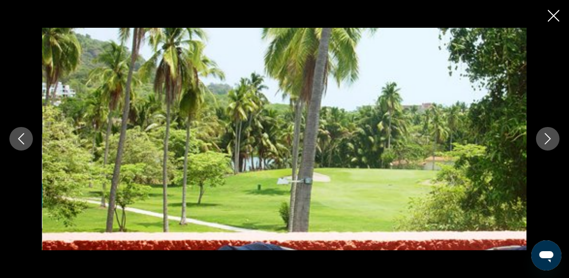
click at [549, 146] on button "Image suivante" at bounding box center [548, 139] width 24 height 24
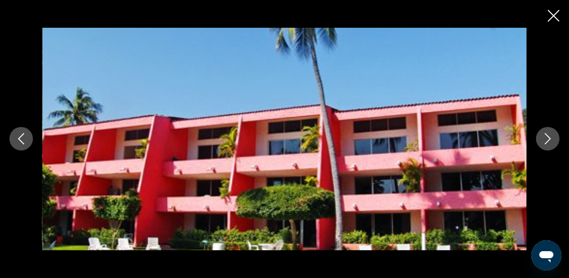
click at [549, 146] on button "Image suivante" at bounding box center [548, 139] width 24 height 24
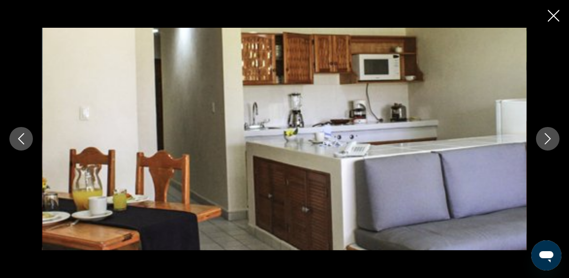
click at [549, 146] on button "Image suivante" at bounding box center [548, 139] width 24 height 24
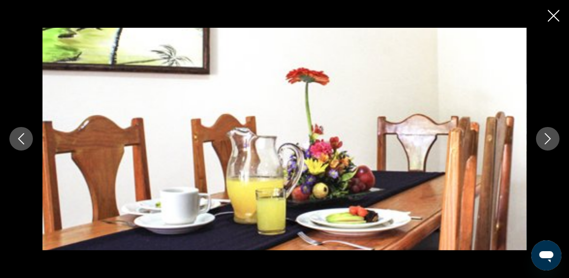
click at [549, 146] on button "Image suivante" at bounding box center [548, 139] width 24 height 24
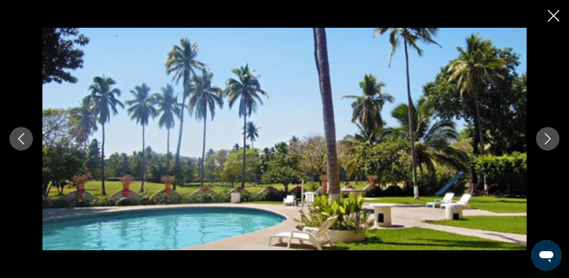
click at [549, 146] on button "Image suivante" at bounding box center [548, 139] width 24 height 24
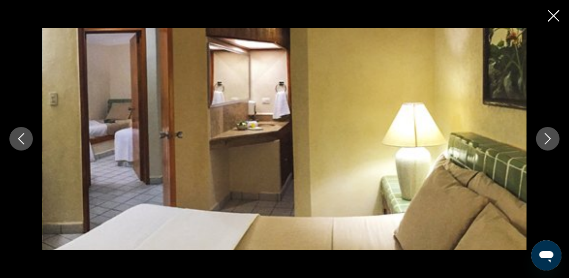
click at [549, 146] on button "Image suivante" at bounding box center [548, 139] width 24 height 24
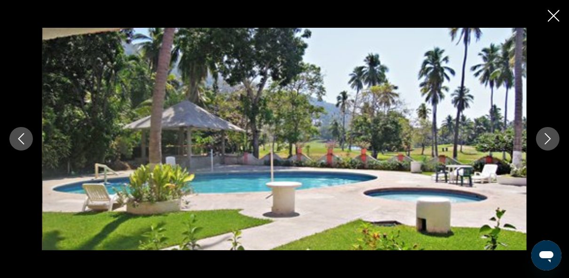
click at [549, 146] on button "Image suivante" at bounding box center [548, 139] width 24 height 24
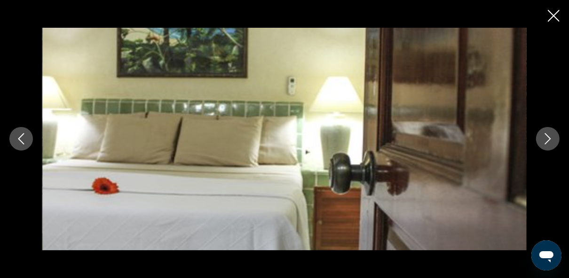
click at [549, 146] on button "Image suivante" at bounding box center [548, 139] width 24 height 24
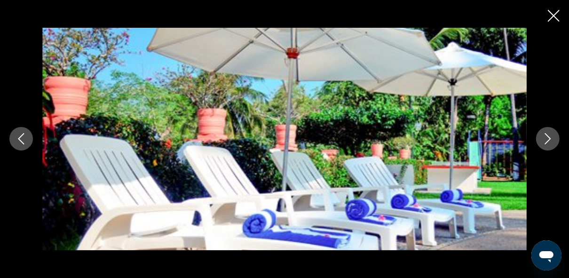
click at [549, 146] on button "Image suivante" at bounding box center [548, 139] width 24 height 24
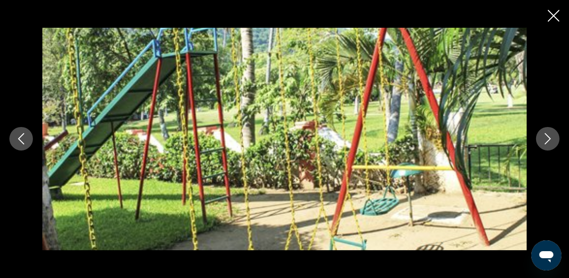
click at [548, 142] on icon "Image suivante" at bounding box center [547, 138] width 11 height 11
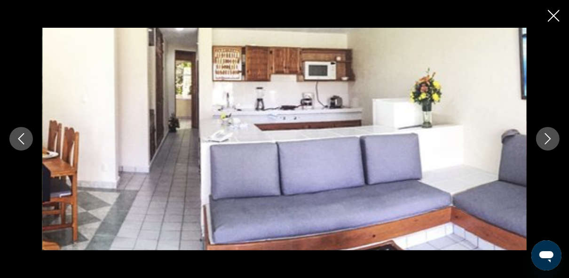
click at [555, 17] on icon "Fermer le diaporama" at bounding box center [554, 16] width 12 height 12
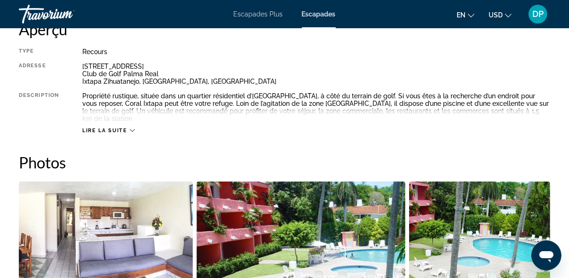
scroll to position [495, 0]
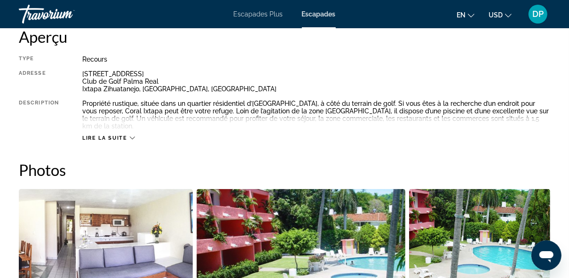
click at [133, 135] on icon "Contenu principal" at bounding box center [132, 137] width 5 height 5
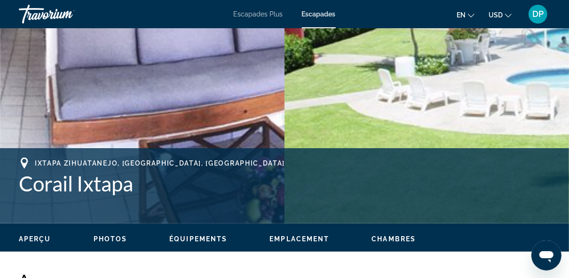
scroll to position [239, 0]
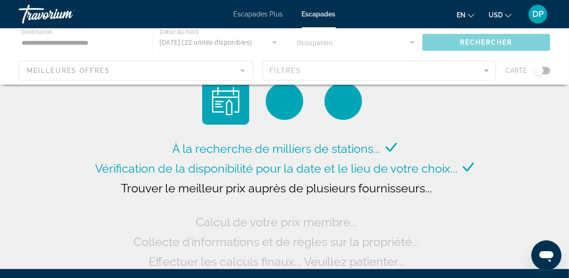
click at [104, 43] on div "Contenu principal" at bounding box center [284, 56] width 569 height 56
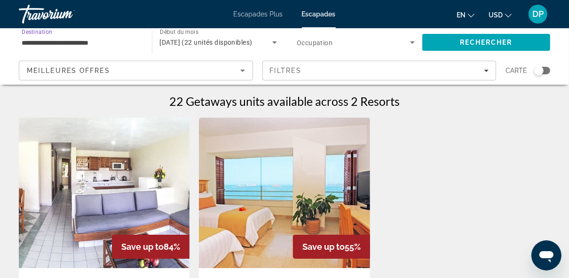
click at [115, 40] on input "**********" at bounding box center [81, 42] width 118 height 11
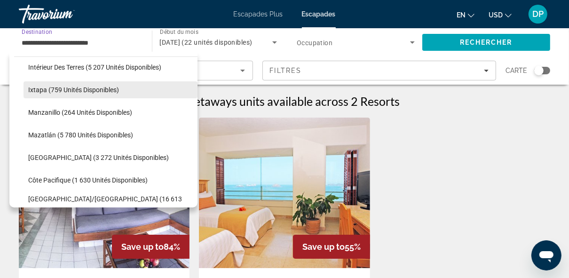
scroll to position [167, 0]
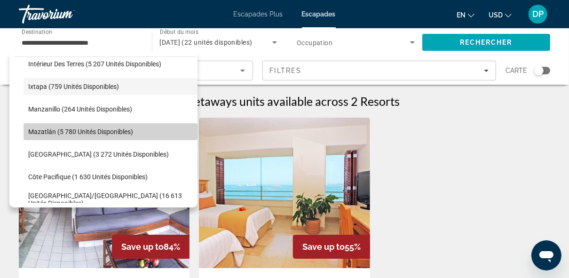
click at [111, 131] on span "Mazatlán (5 780 unités disponibles)" at bounding box center [80, 132] width 105 height 8
type input "**********"
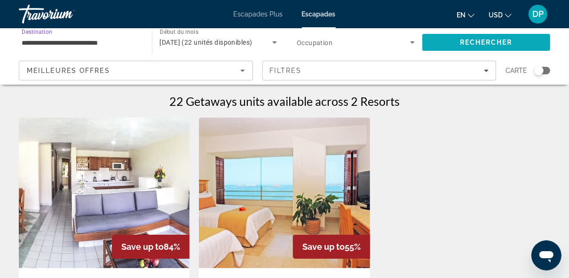
click at [493, 41] on span "Rechercher" at bounding box center [486, 43] width 53 height 8
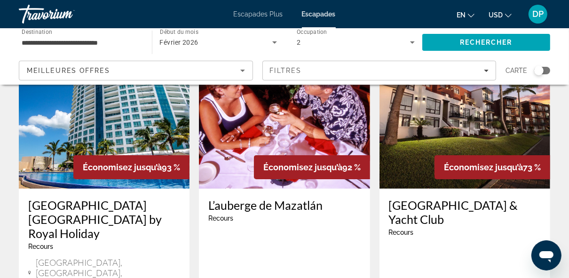
scroll to position [78, 0]
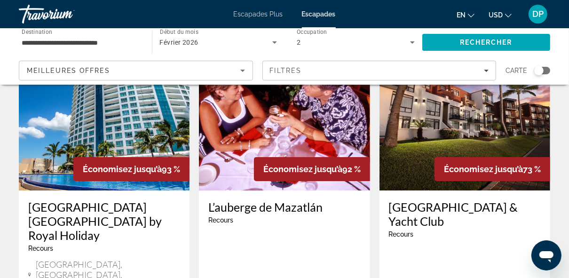
click at [147, 135] on img "Contenu principal" at bounding box center [104, 115] width 171 height 150
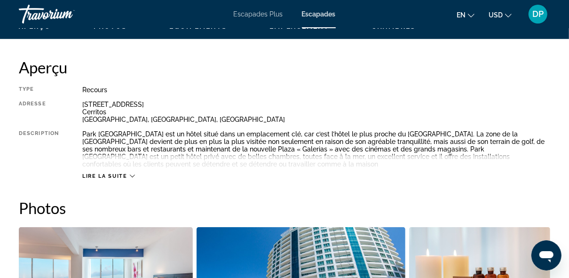
scroll to position [459, 0]
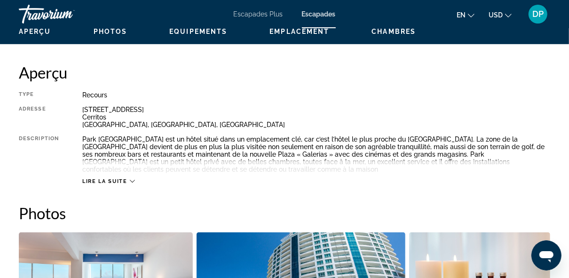
click at [132, 181] on icon "Contenu principal" at bounding box center [132, 181] width 5 height 5
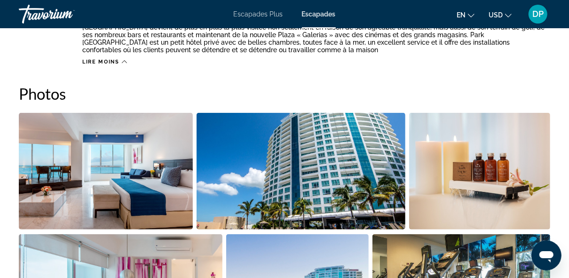
scroll to position [579, 0]
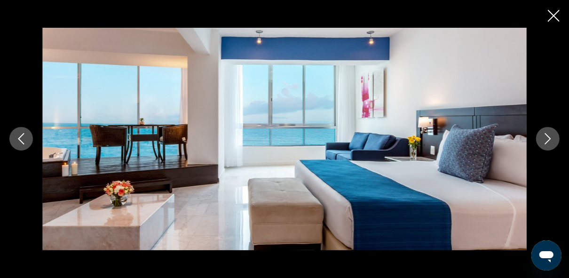
click at [552, 136] on icon "Image suivante" at bounding box center [547, 138] width 11 height 11
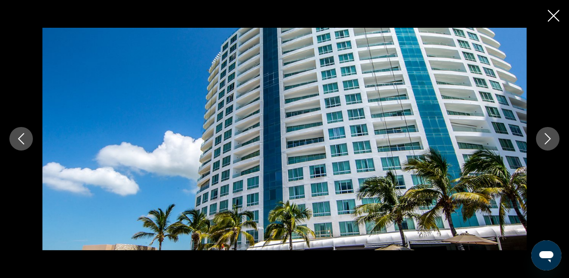
click at [552, 136] on icon "Image suivante" at bounding box center [547, 138] width 11 height 11
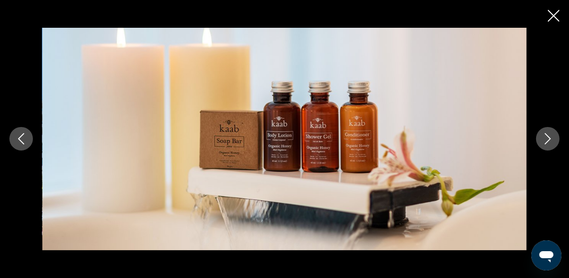
click at [552, 136] on icon "Image suivante" at bounding box center [547, 138] width 11 height 11
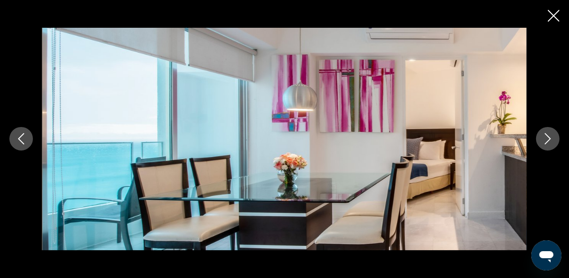
click at [552, 136] on icon "Image suivante" at bounding box center [547, 138] width 11 height 11
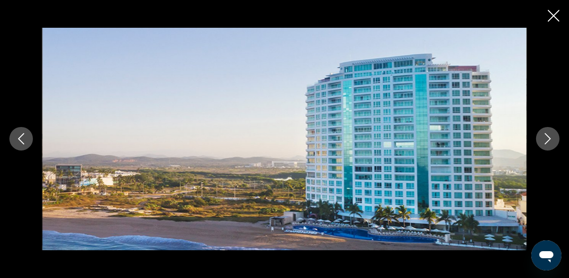
click at [552, 136] on icon "Image suivante" at bounding box center [547, 138] width 11 height 11
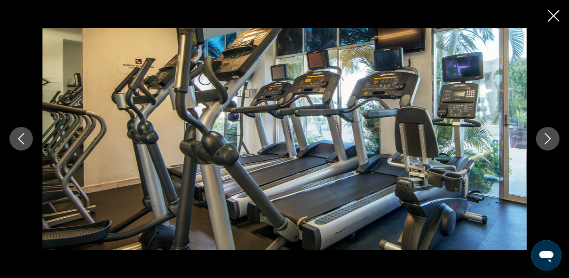
click at [553, 16] on icon "Fermer le diaporama" at bounding box center [554, 16] width 12 height 12
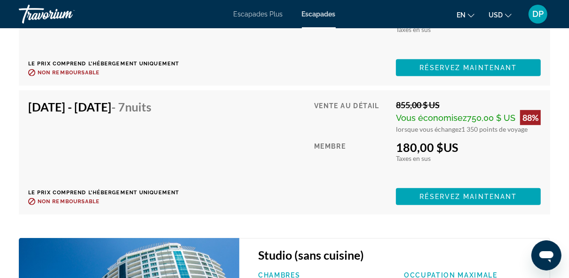
scroll to position [2639, 0]
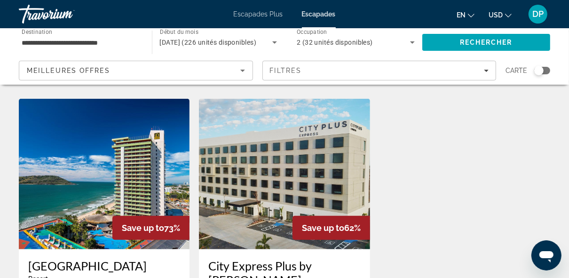
scroll to position [375, 0]
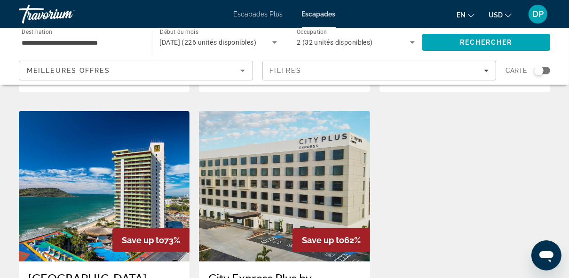
click at [116, 166] on img "Contenu principal" at bounding box center [104, 186] width 171 height 150
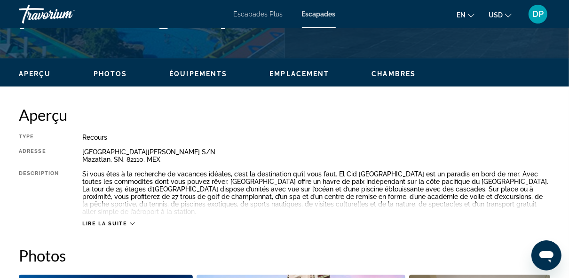
scroll to position [417, 0]
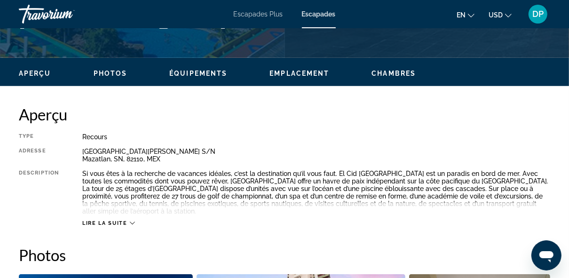
click at [128, 220] on div "Lire la suite" at bounding box center [108, 223] width 52 height 6
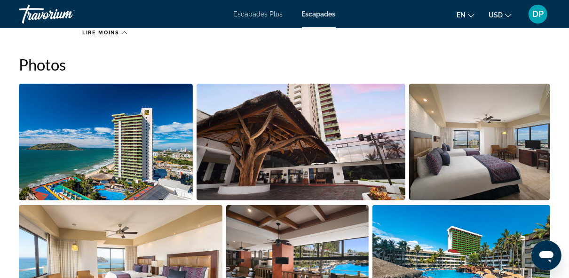
scroll to position [607, 0]
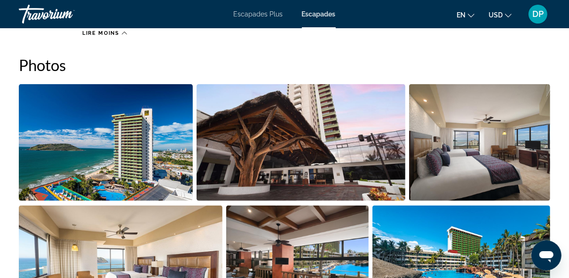
click at [144, 115] on img "Ouvrir le curseur d’image en plein écran" at bounding box center [106, 142] width 174 height 117
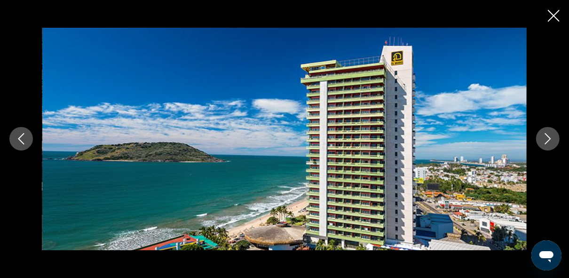
click at [550, 137] on icon "Image suivante" at bounding box center [547, 138] width 11 height 11
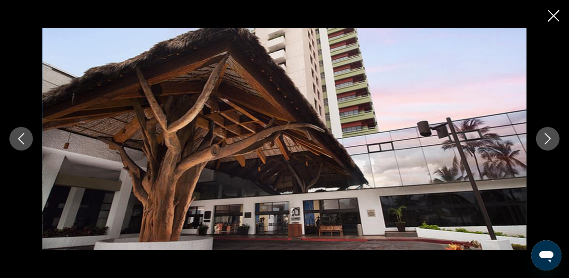
click at [550, 137] on icon "Image suivante" at bounding box center [547, 138] width 11 height 11
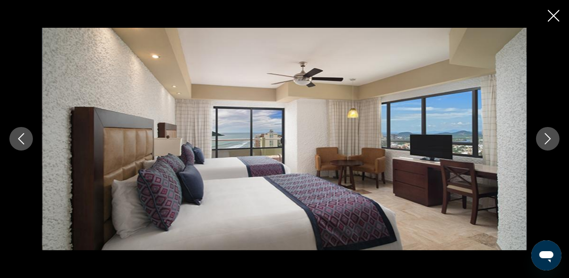
click at [550, 137] on icon "Image suivante" at bounding box center [547, 138] width 11 height 11
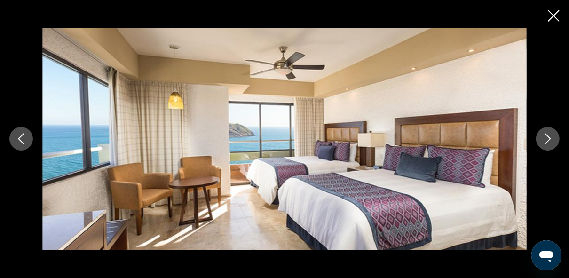
click at [550, 137] on icon "Image suivante" at bounding box center [547, 138] width 11 height 11
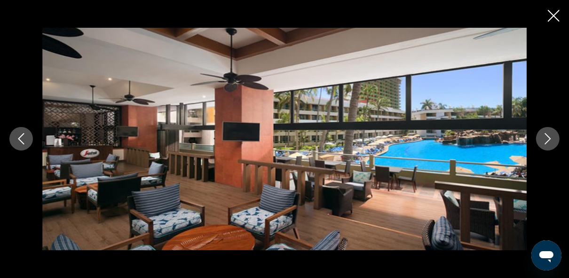
click at [550, 137] on icon "Image suivante" at bounding box center [547, 138] width 11 height 11
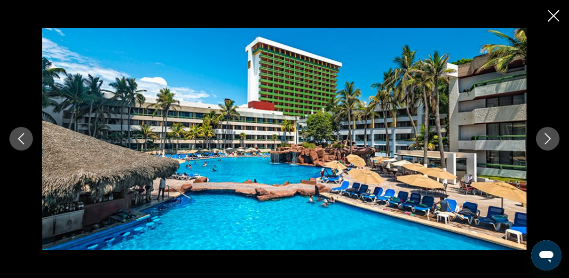
click at [550, 137] on icon "Image suivante" at bounding box center [547, 138] width 11 height 11
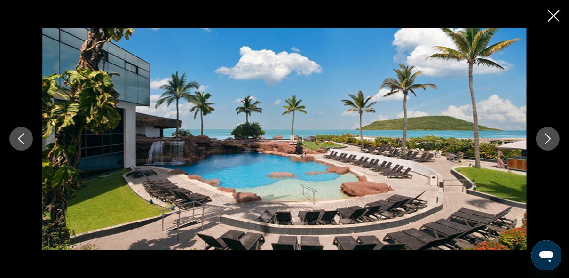
click at [550, 137] on icon "Image suivante" at bounding box center [547, 138] width 11 height 11
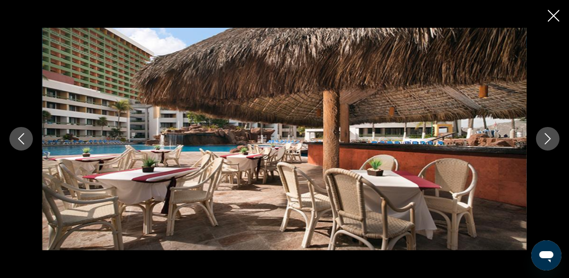
click at [550, 137] on icon "Image suivante" at bounding box center [547, 138] width 11 height 11
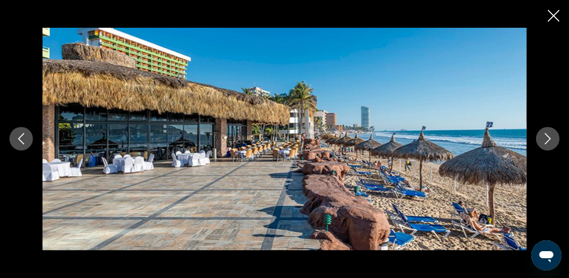
click at [550, 134] on icon "Image suivante" at bounding box center [547, 138] width 11 height 11
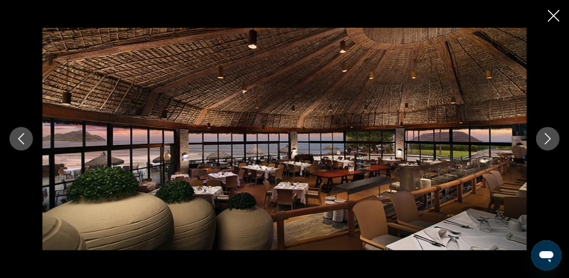
click at [550, 134] on icon "Image suivante" at bounding box center [547, 138] width 11 height 11
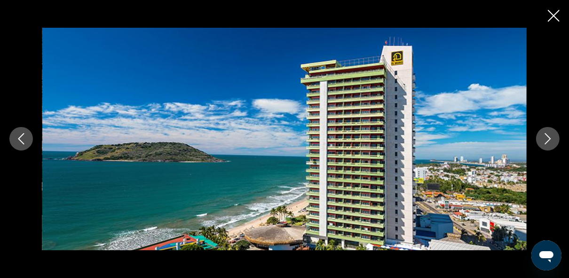
click at [553, 16] on icon "Fermer le diaporama" at bounding box center [554, 16] width 12 height 12
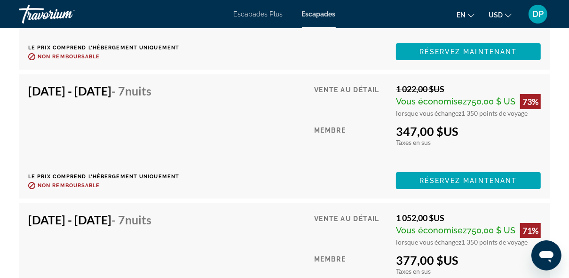
scroll to position [2153, 0]
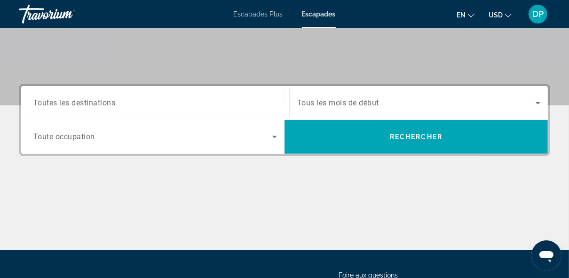
click at [177, 102] on input "Destination Toutes les destinations" at bounding box center [155, 103] width 244 height 11
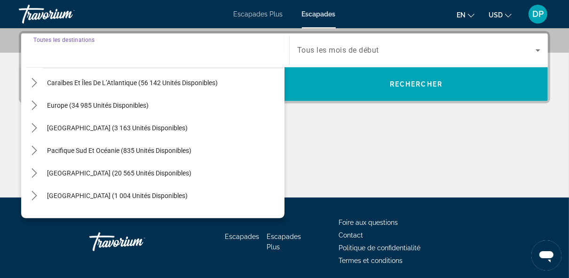
scroll to position [152, 0]
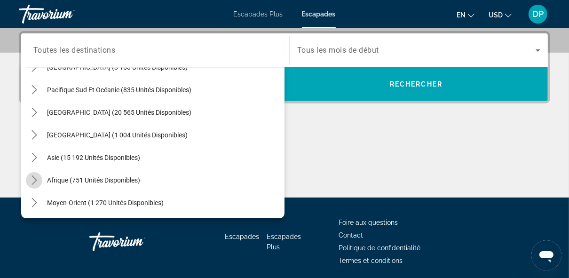
click at [32, 181] on icon "Toggle Afrique (751 unités disponibles) sous-menu" at bounding box center [34, 179] width 9 height 9
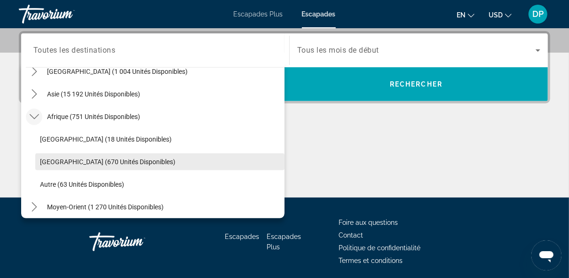
scroll to position [220, 0]
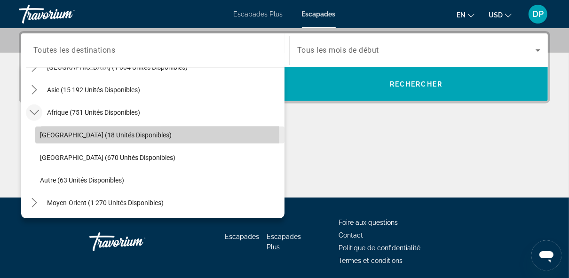
click at [100, 135] on span "[GEOGRAPHIC_DATA] (18 unités disponibles)" at bounding box center [106, 135] width 132 height 8
type input "**********"
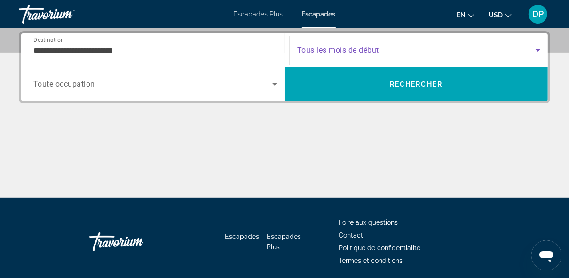
click at [538, 50] on icon "Widget de recherche" at bounding box center [538, 50] width 5 height 2
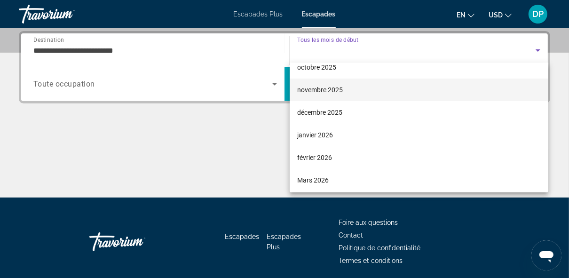
scroll to position [35, 0]
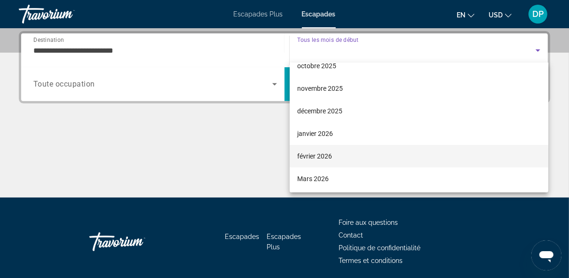
click at [322, 158] on font "février 2026" at bounding box center [314, 156] width 35 height 8
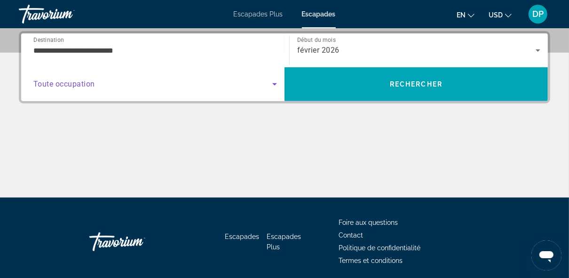
click at [272, 79] on icon "Widget de recherche" at bounding box center [274, 84] width 11 height 11
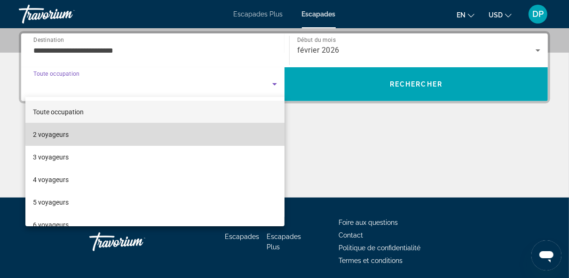
click at [194, 132] on mat-option "2 voyageurs" at bounding box center [154, 134] width 259 height 23
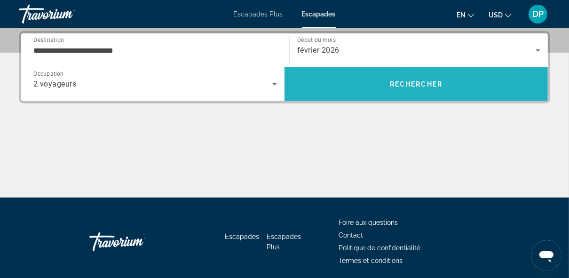
click at [447, 86] on span "Rechercher" at bounding box center [415, 84] width 263 height 23
